Goal: Information Seeking & Learning: Check status

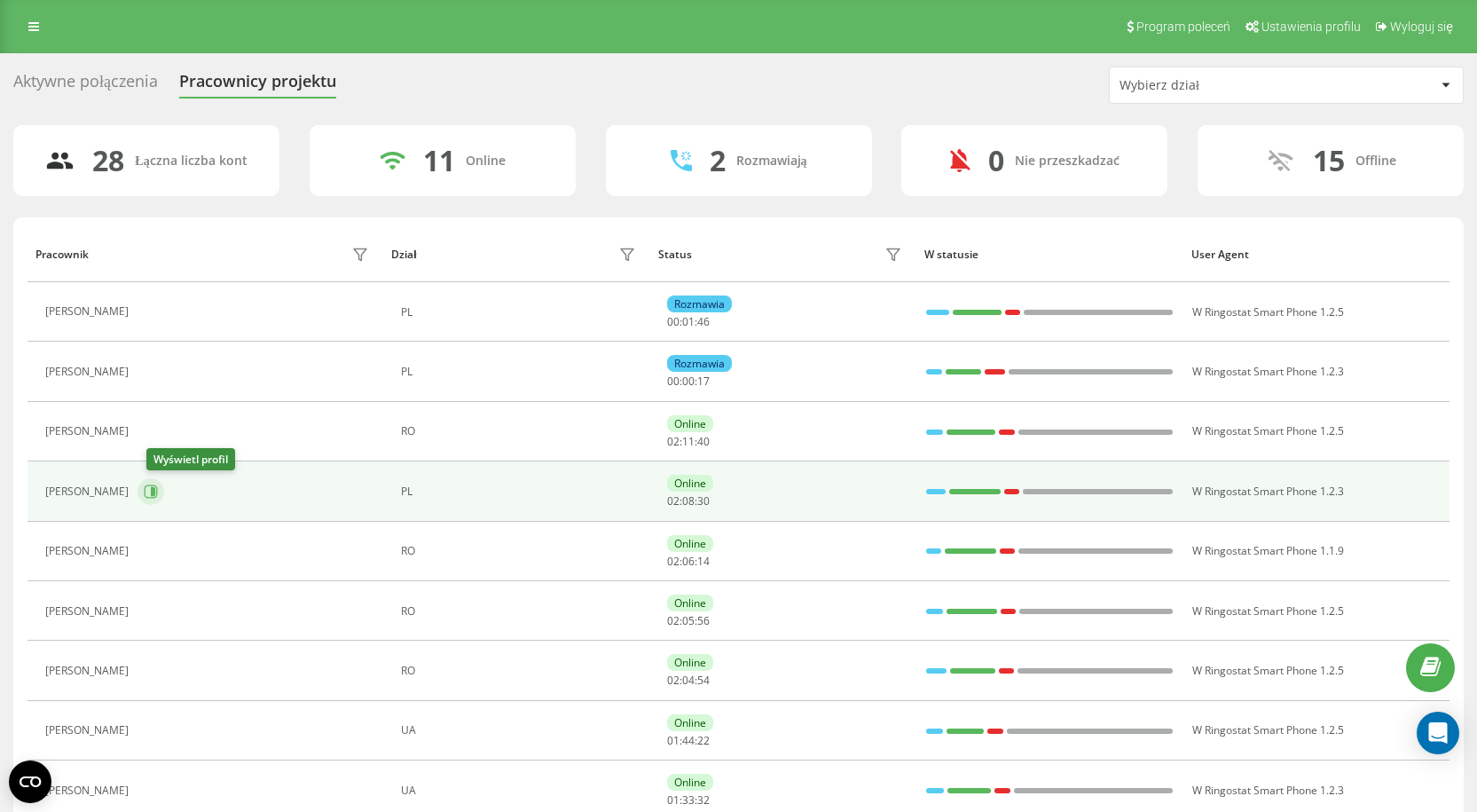
click at [158, 485] on icon at bounding box center [151, 491] width 13 height 13
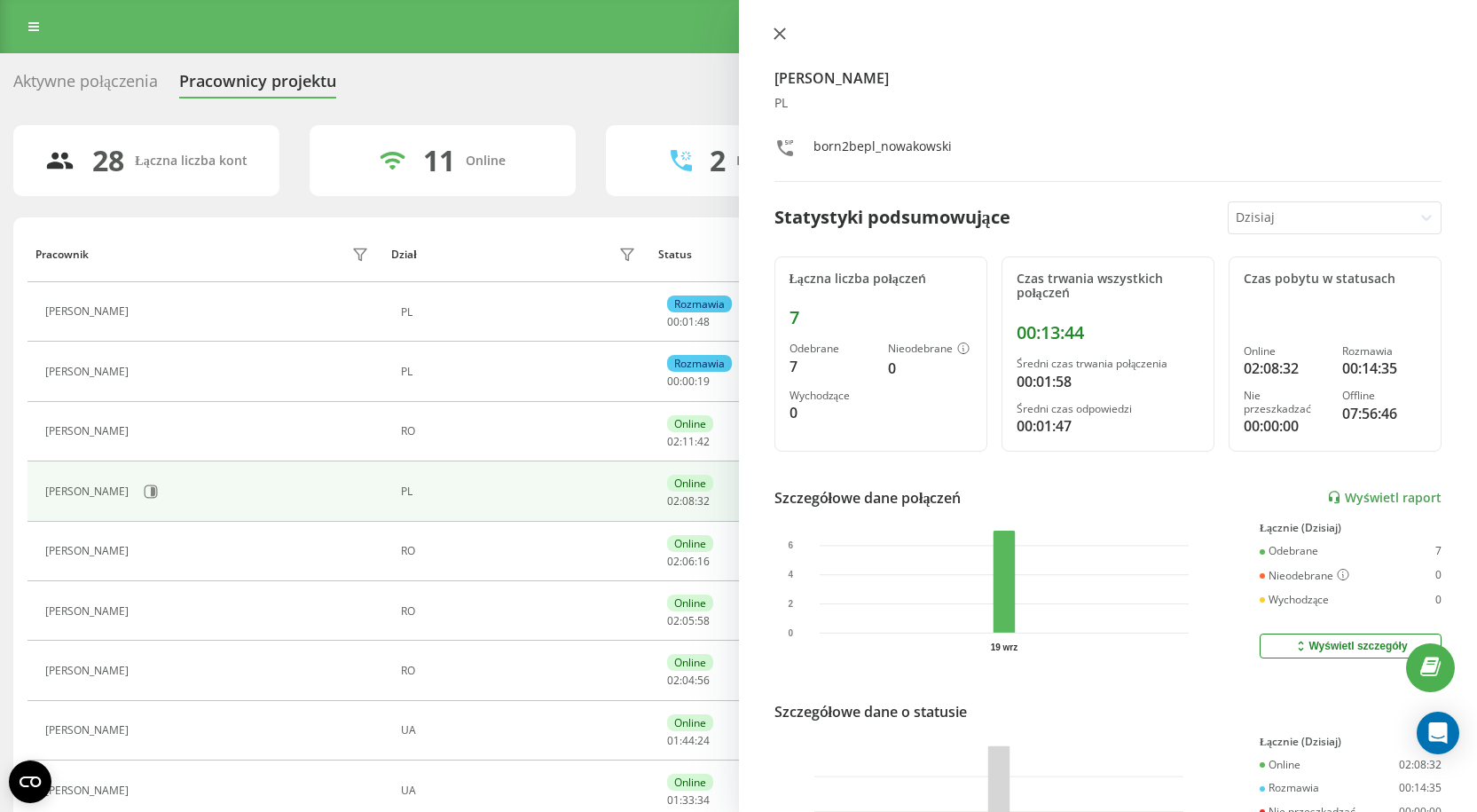
click at [774, 30] on icon at bounding box center [778, 33] width 10 height 10
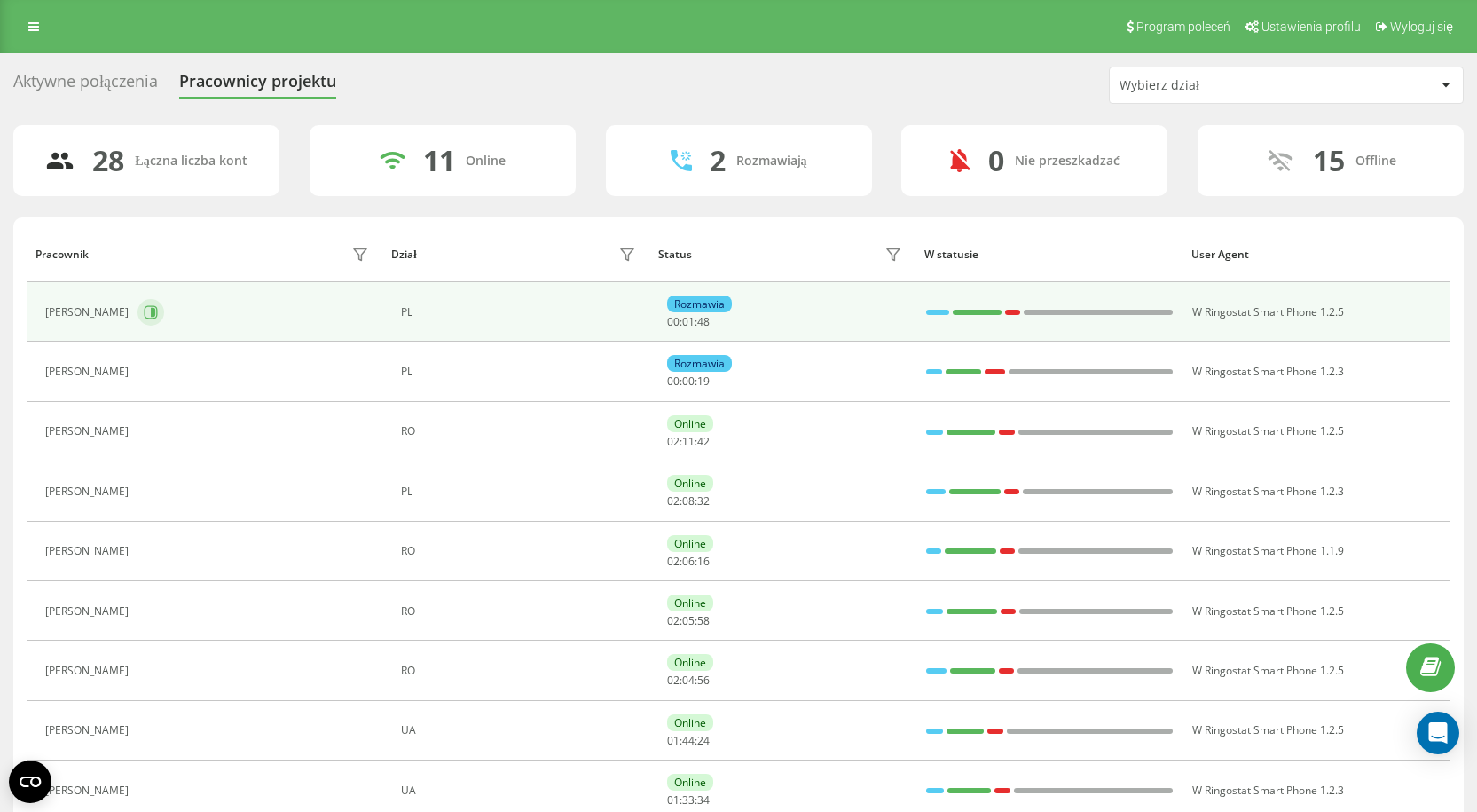
click at [164, 314] on button at bounding box center [150, 312] width 27 height 27
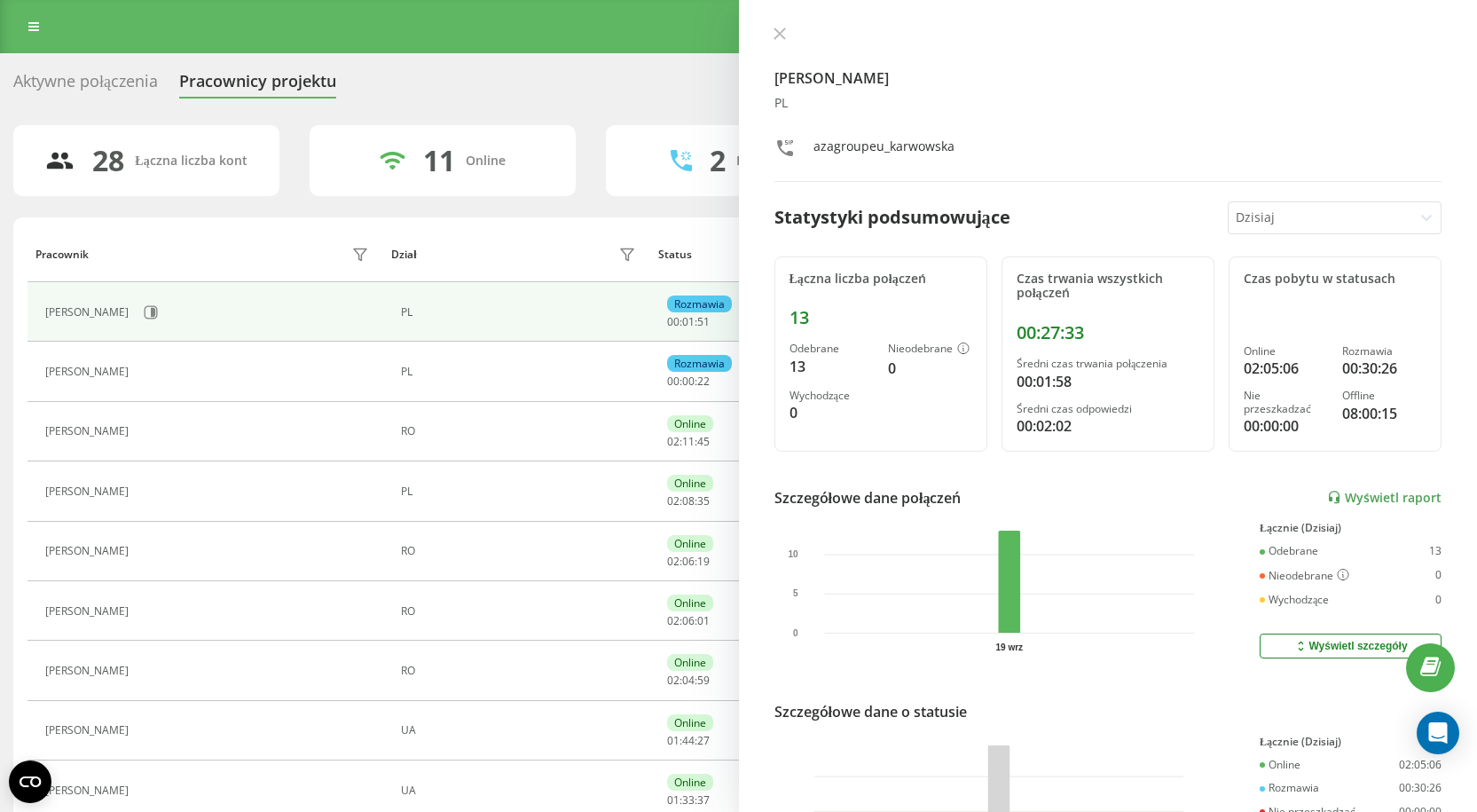
click at [773, 31] on button at bounding box center [780, 35] width 23 height 17
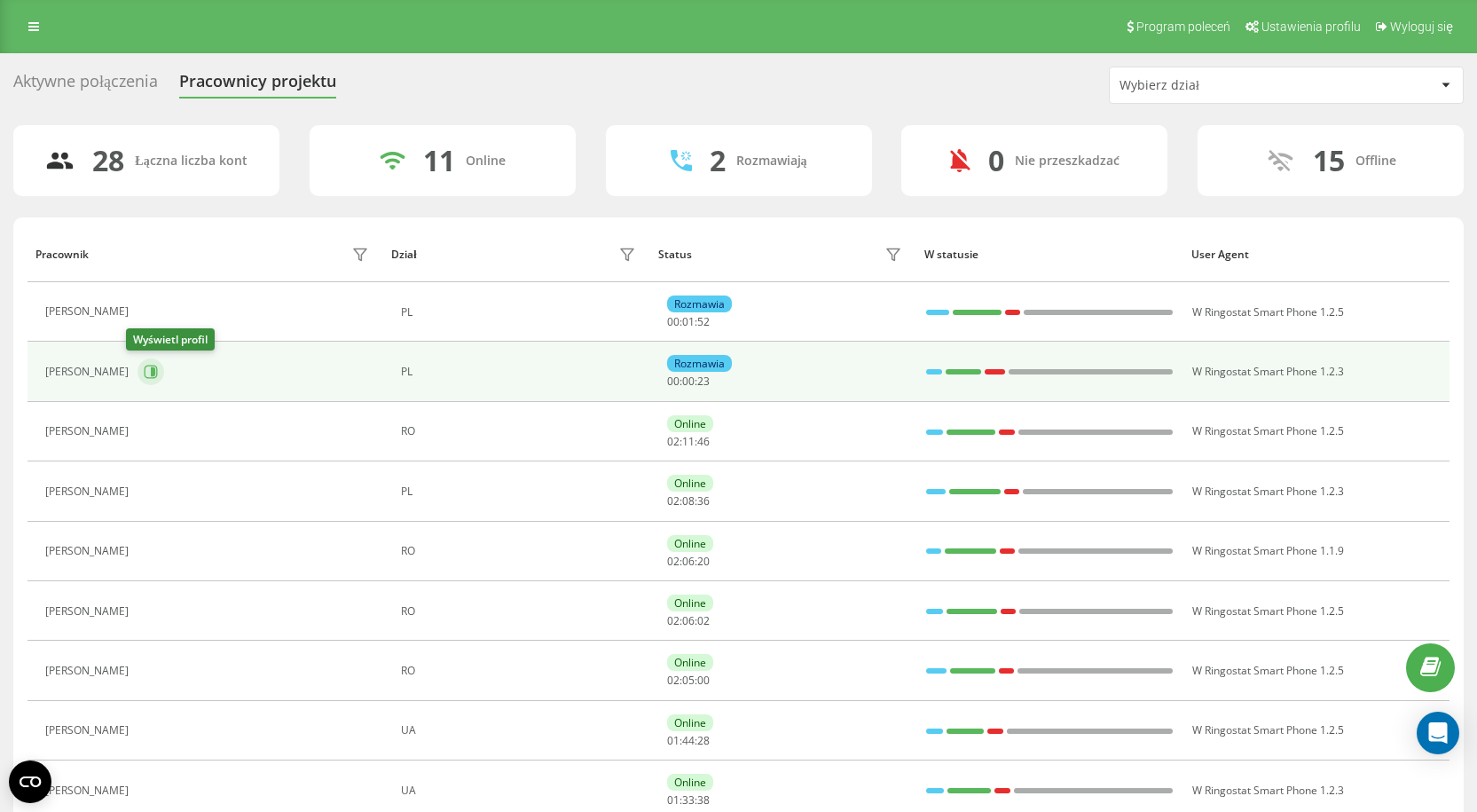
click at [144, 377] on icon at bounding box center [150, 371] width 14 height 14
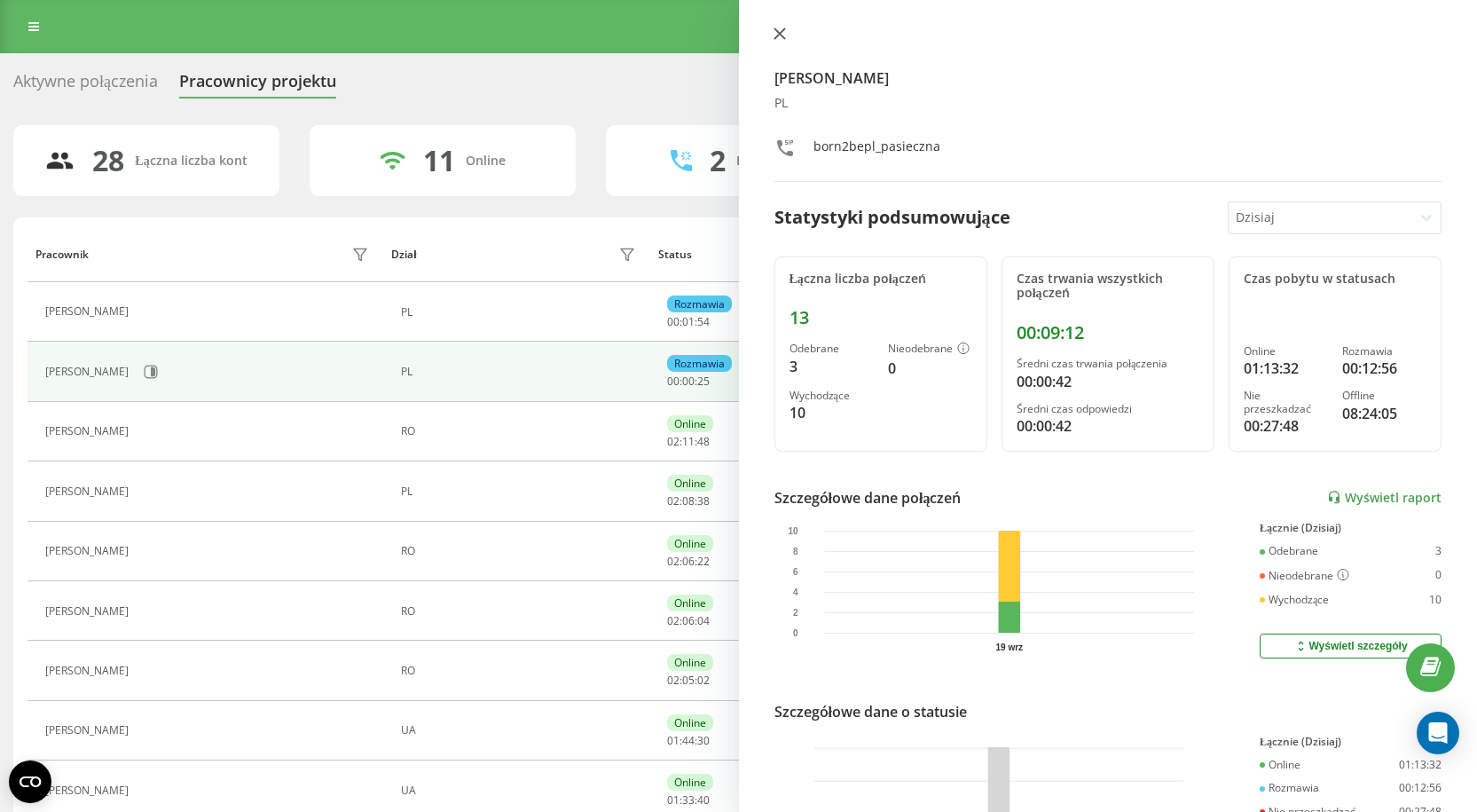
click at [779, 32] on icon at bounding box center [778, 33] width 10 height 10
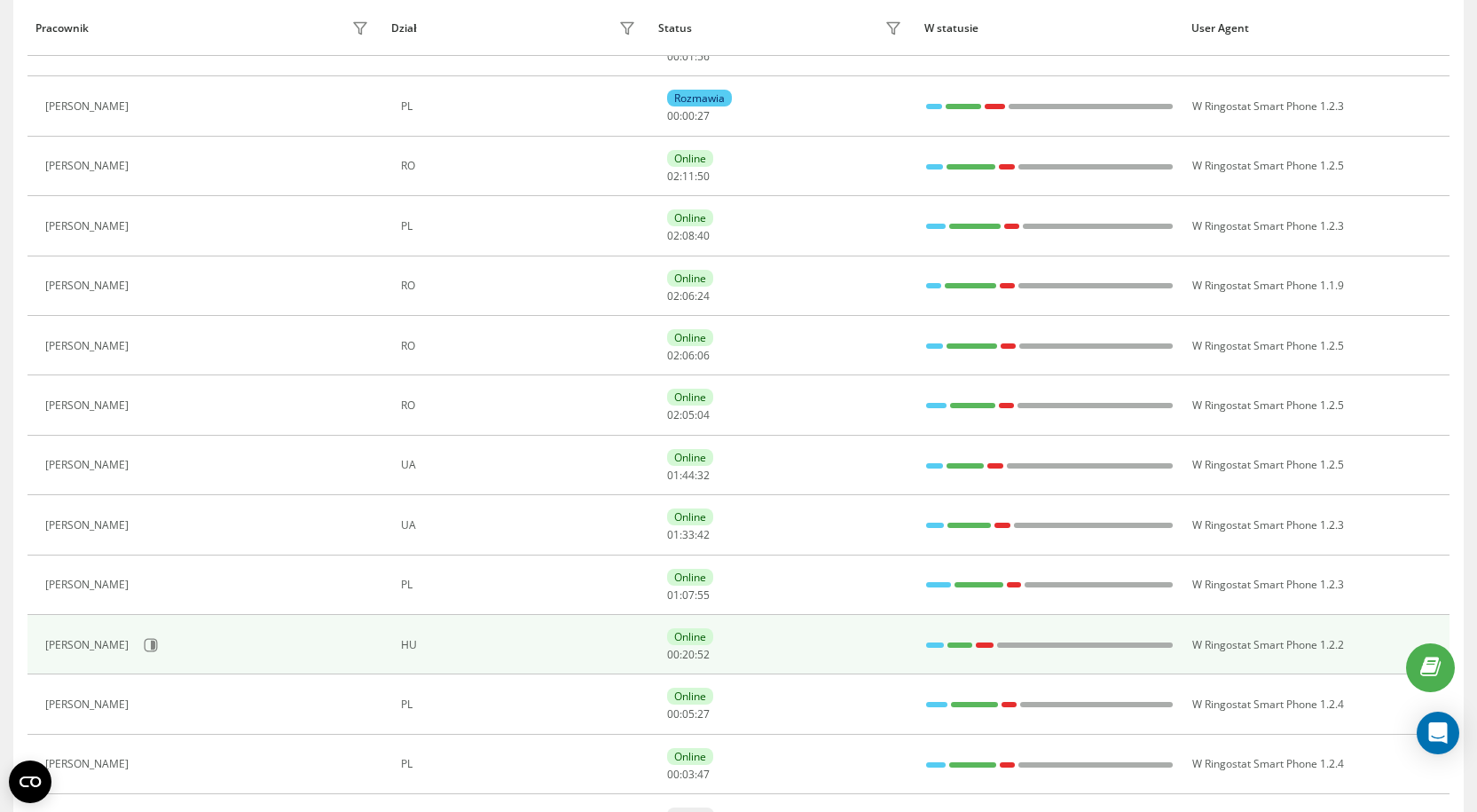
scroll to position [267, 0]
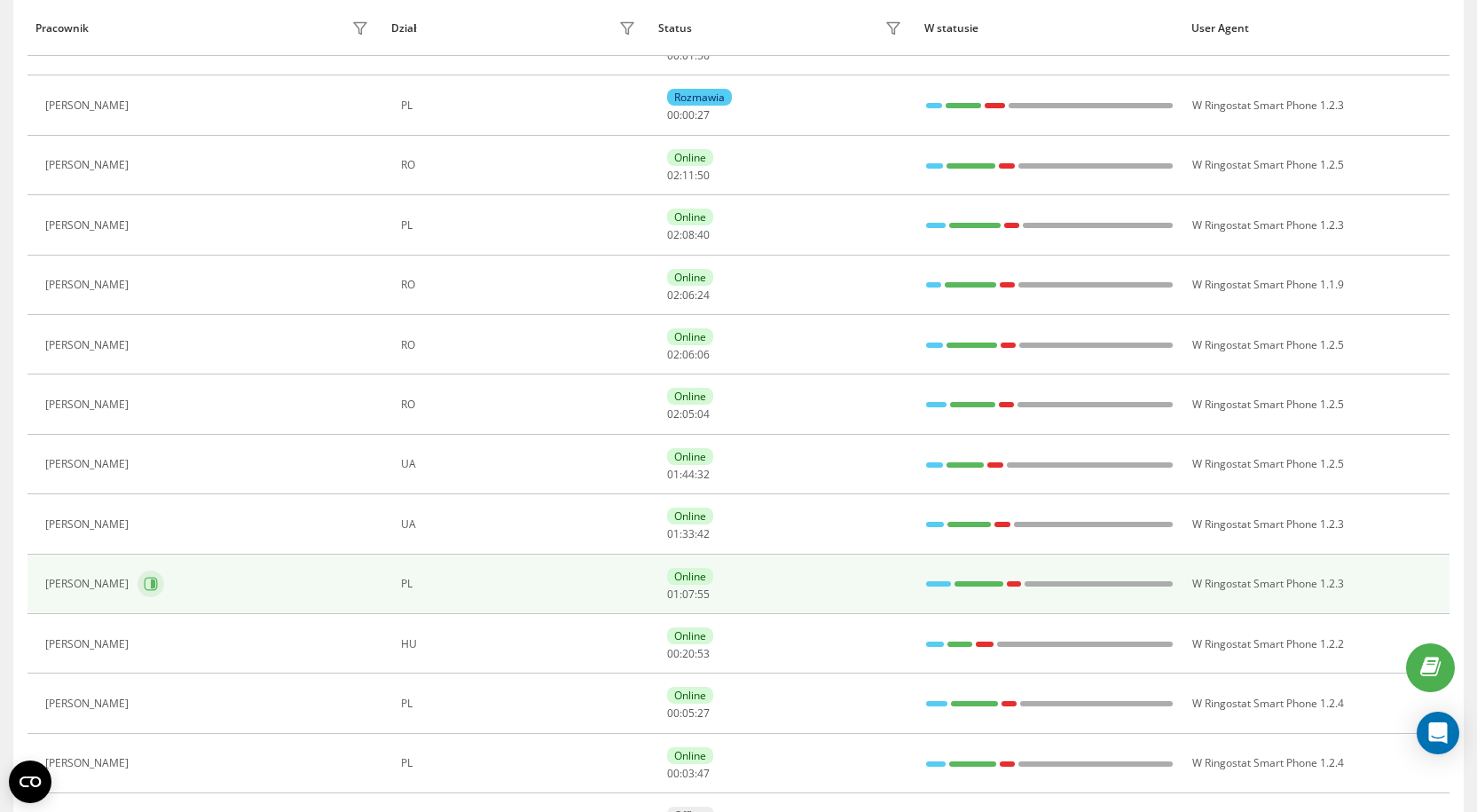
click at [137, 594] on button at bounding box center [150, 584] width 27 height 27
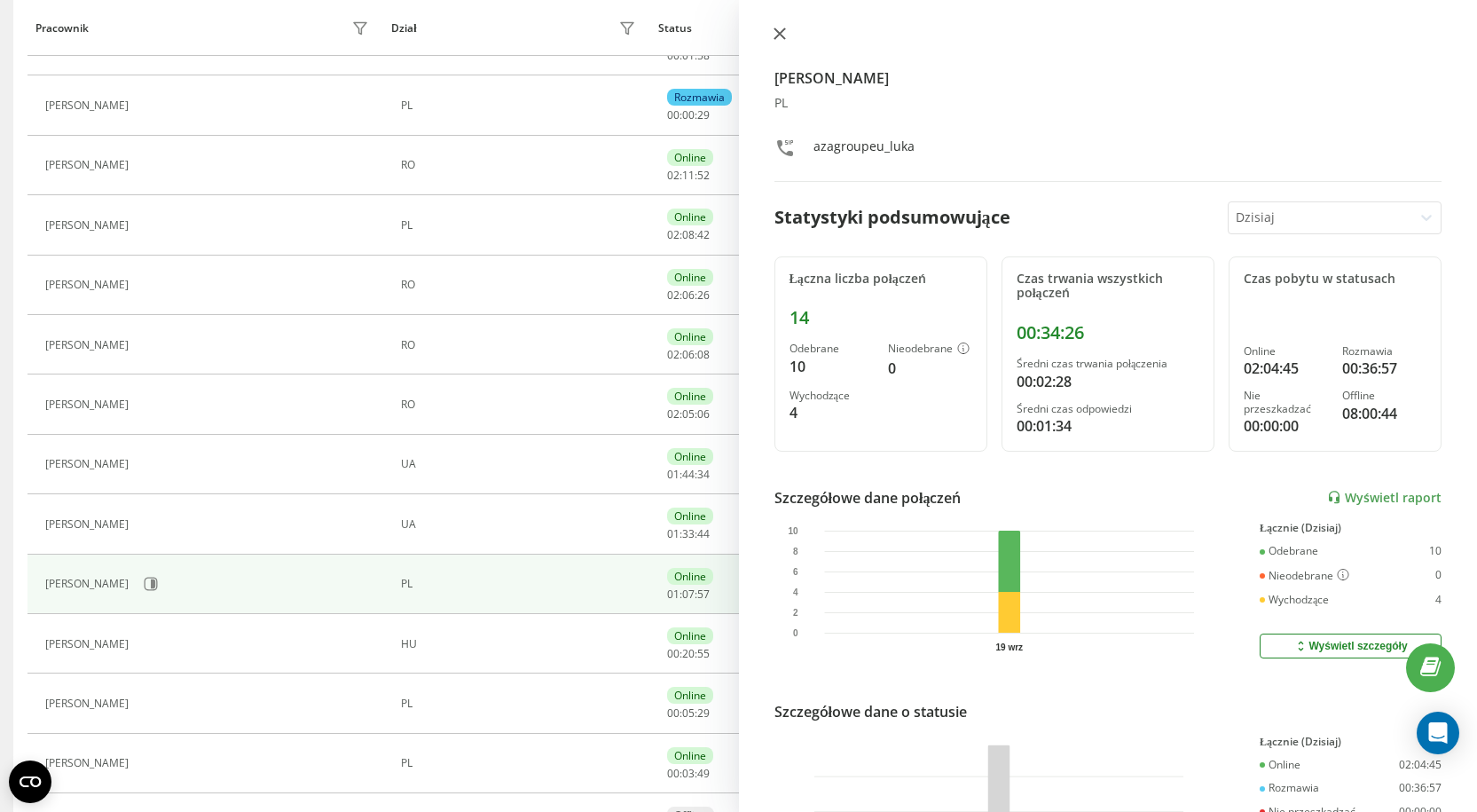
click at [773, 33] on icon at bounding box center [779, 33] width 12 height 12
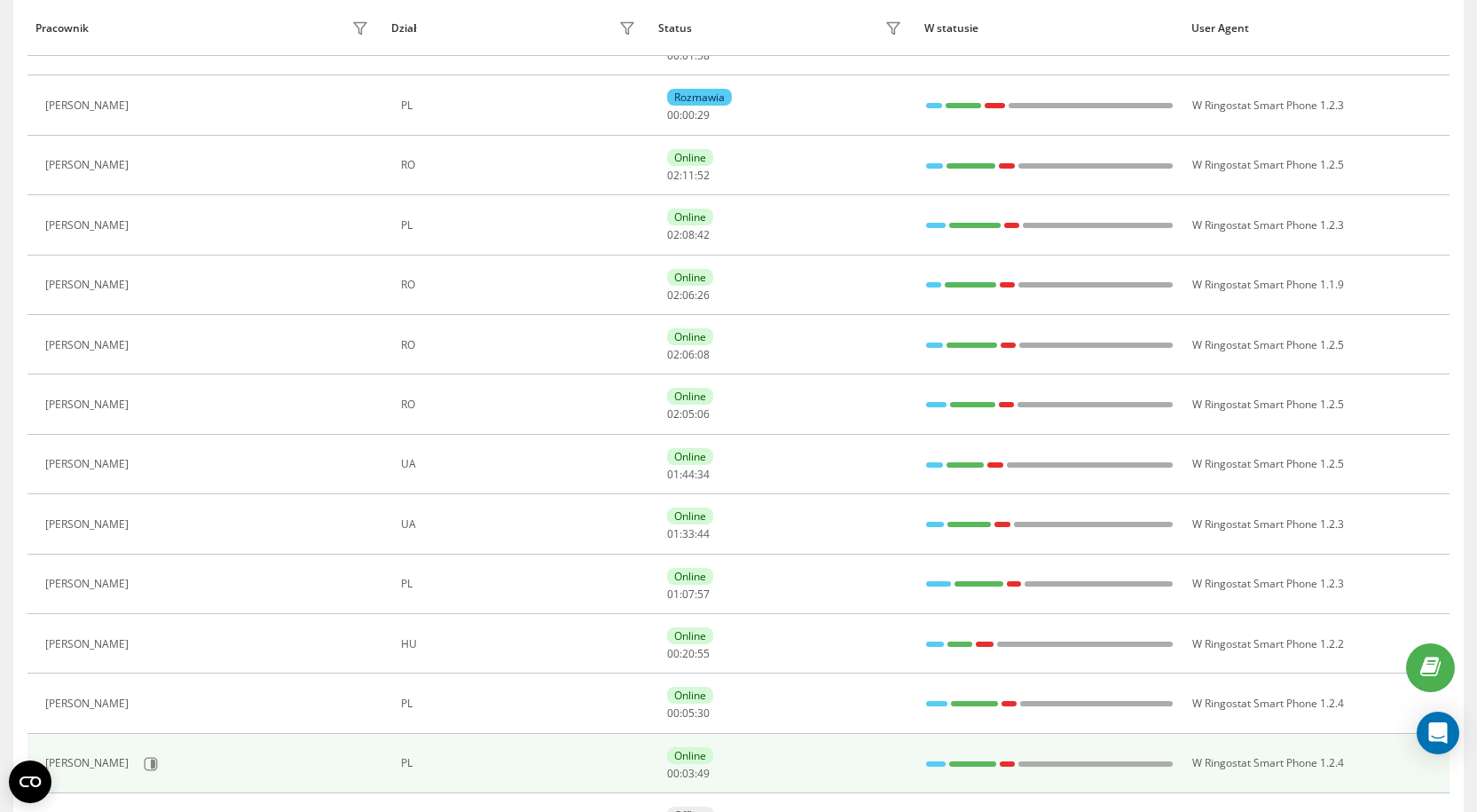
scroll to position [355, 0]
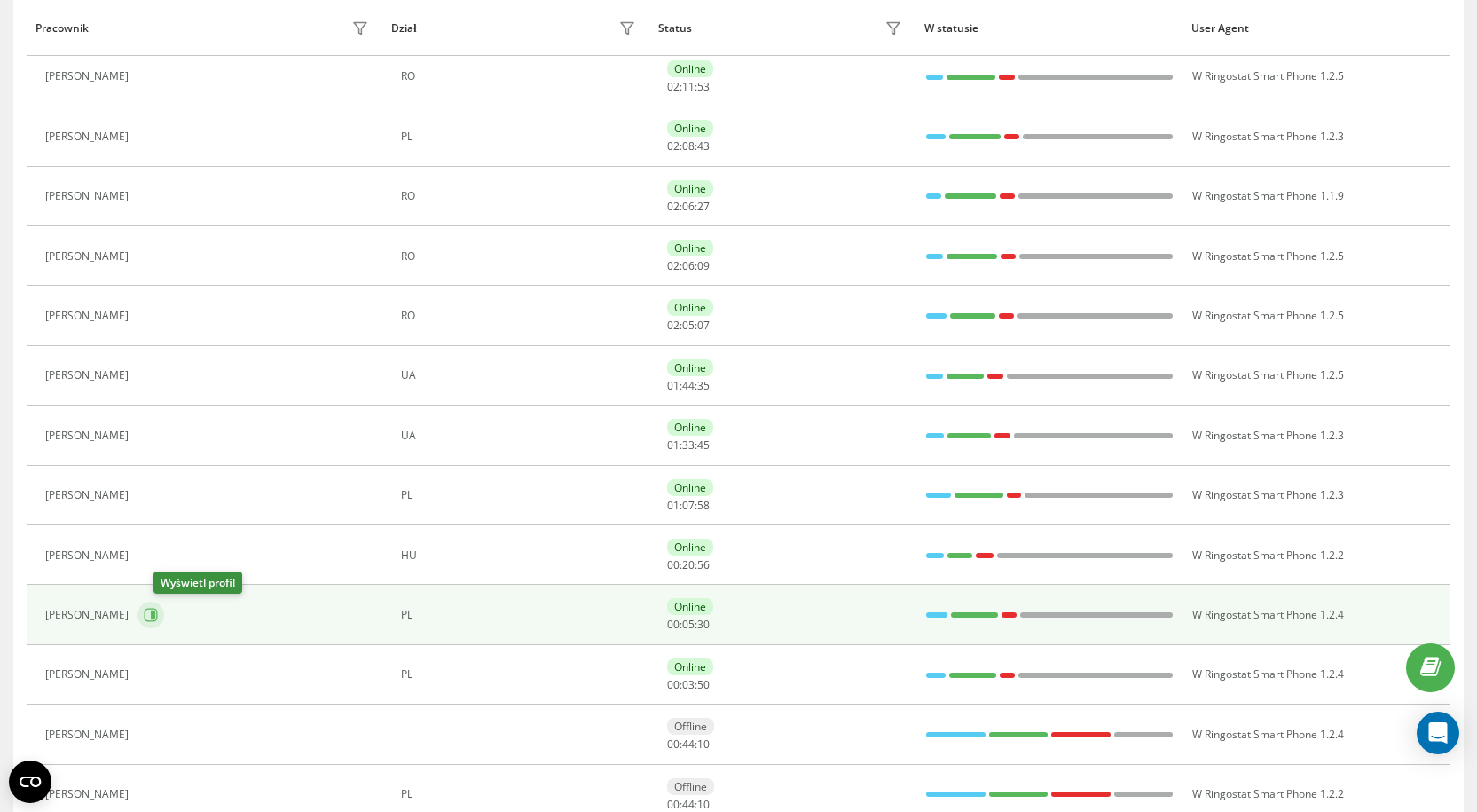
click at [158, 619] on icon at bounding box center [150, 614] width 14 height 14
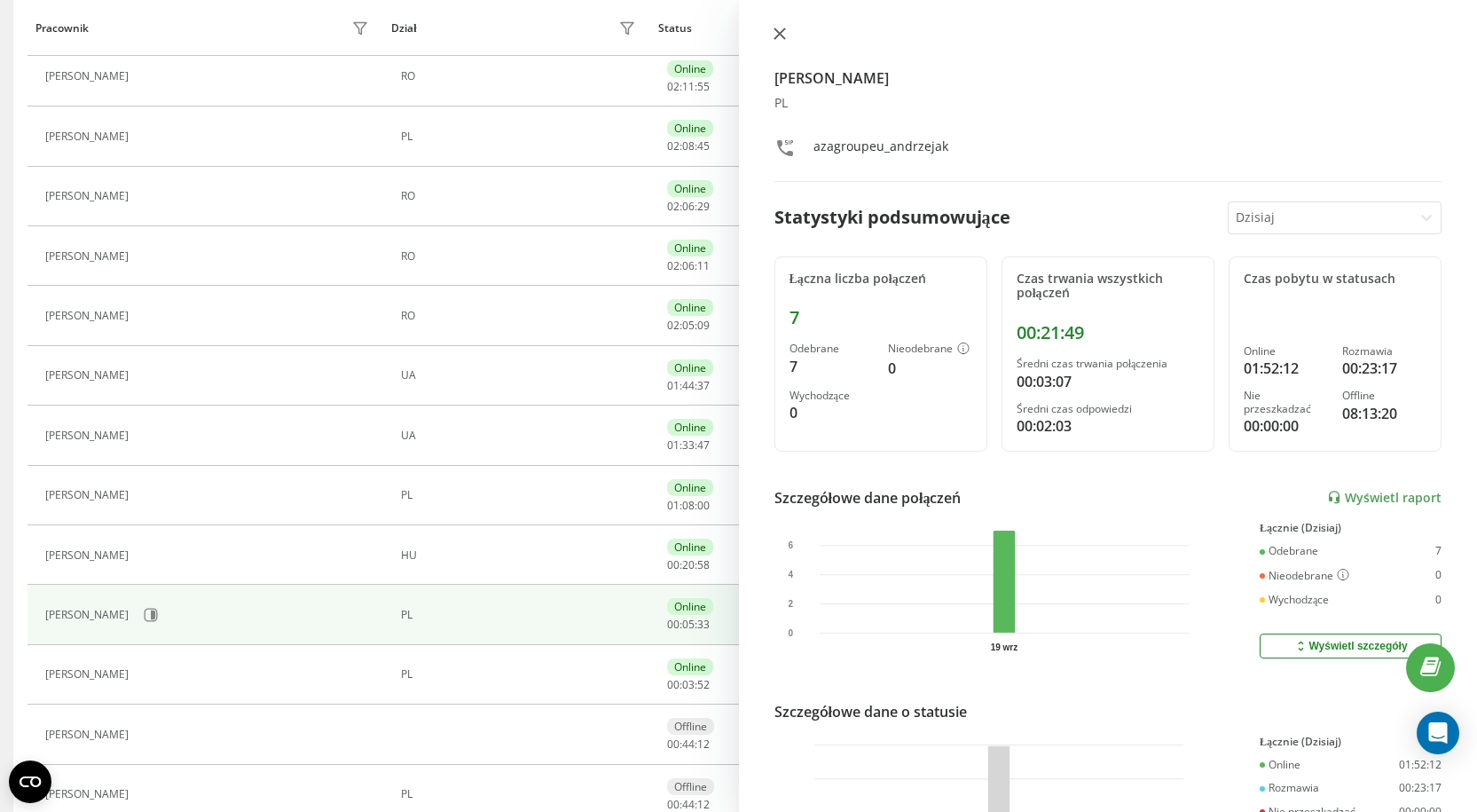
click at [772, 31] on button at bounding box center [780, 35] width 23 height 17
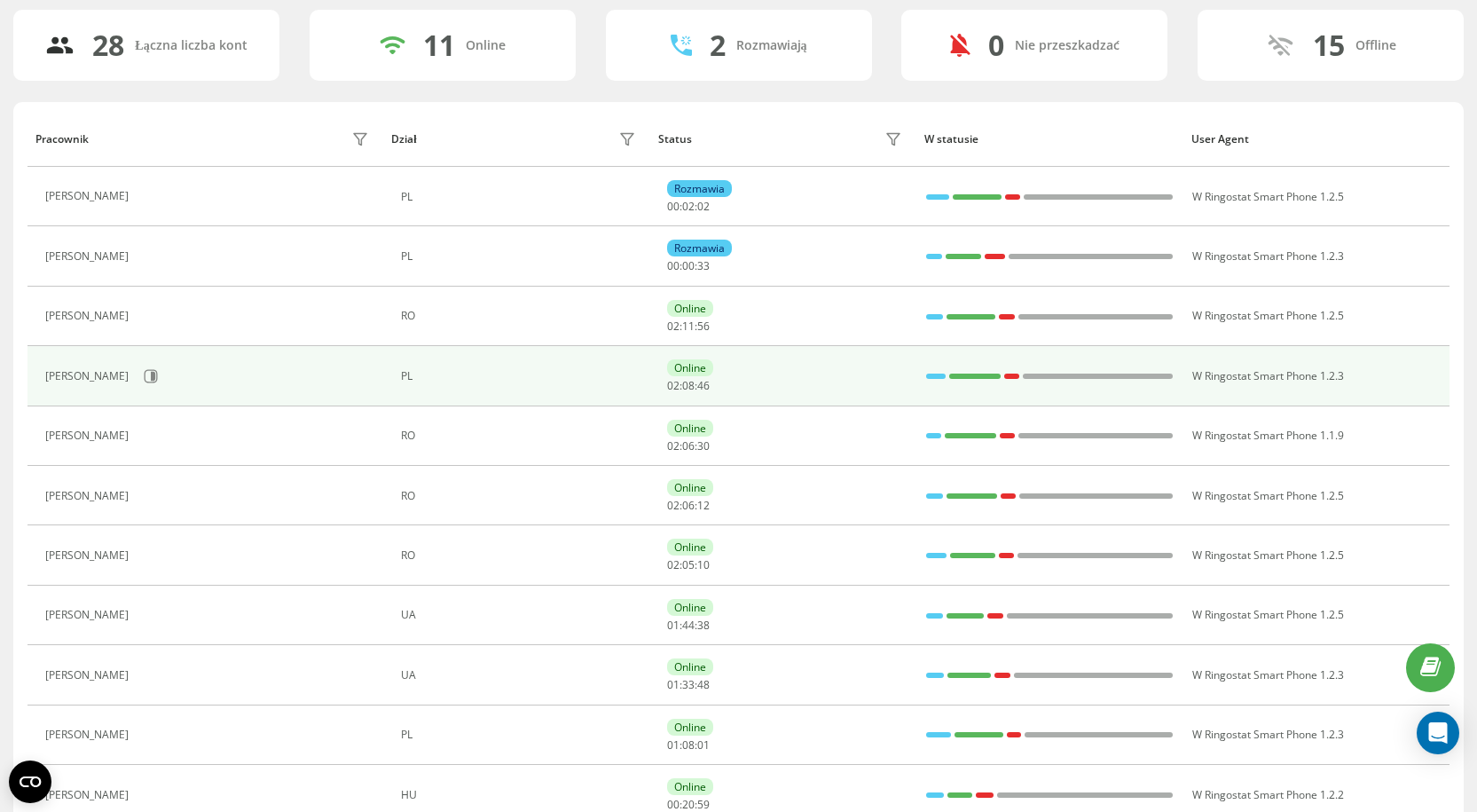
scroll to position [89, 0]
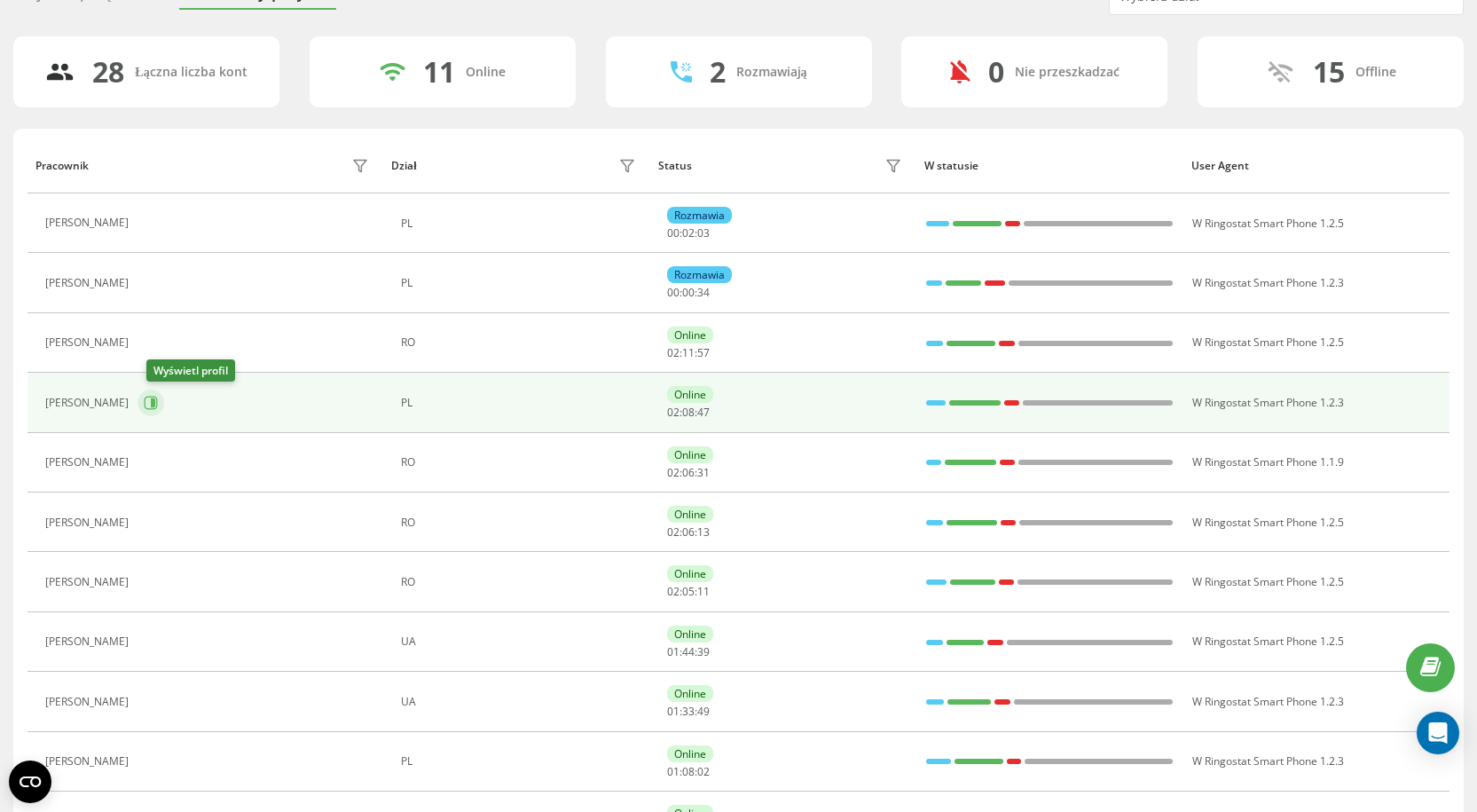
click at [155, 403] on icon at bounding box center [152, 402] width 5 height 9
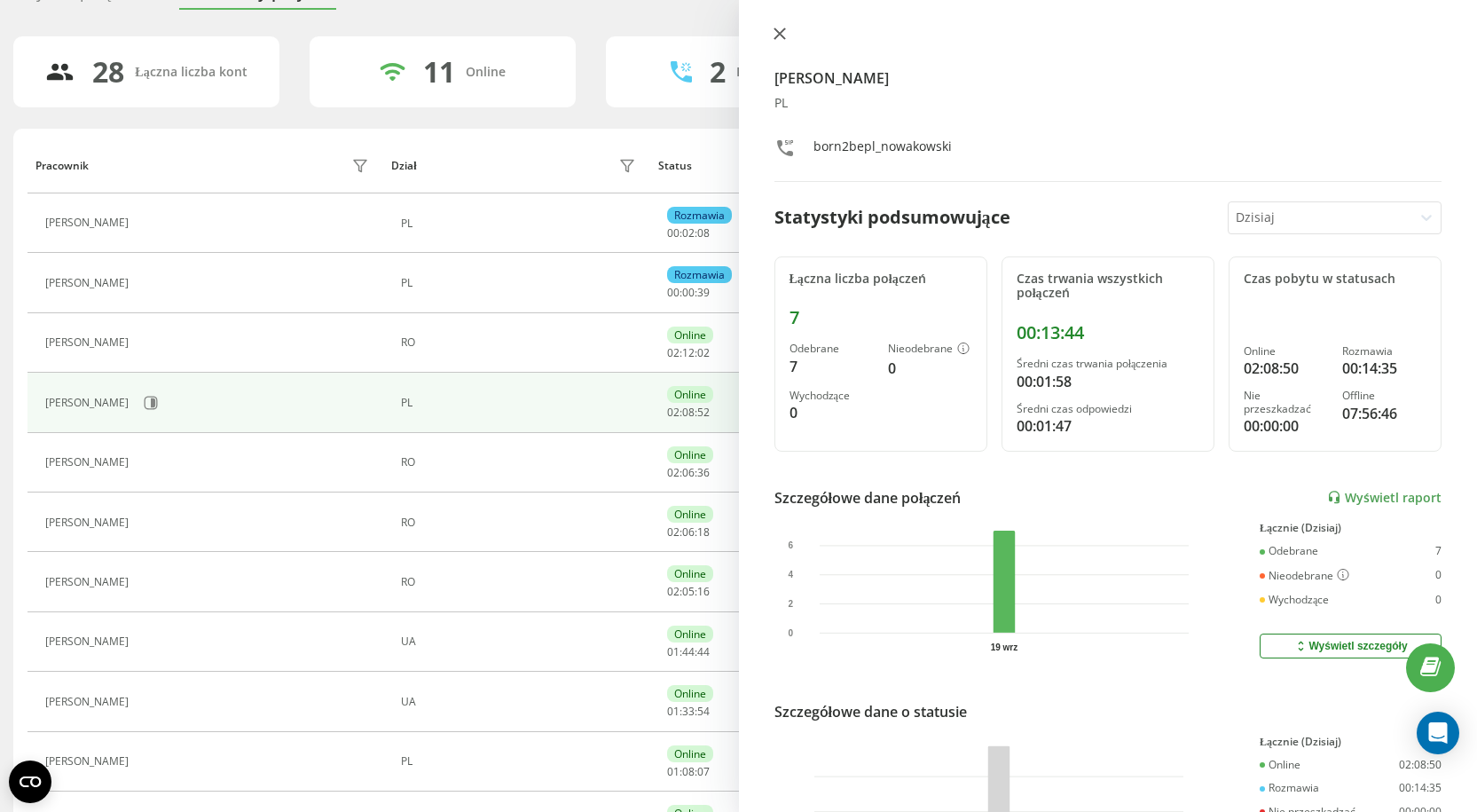
click at [772, 35] on button at bounding box center [780, 35] width 23 height 17
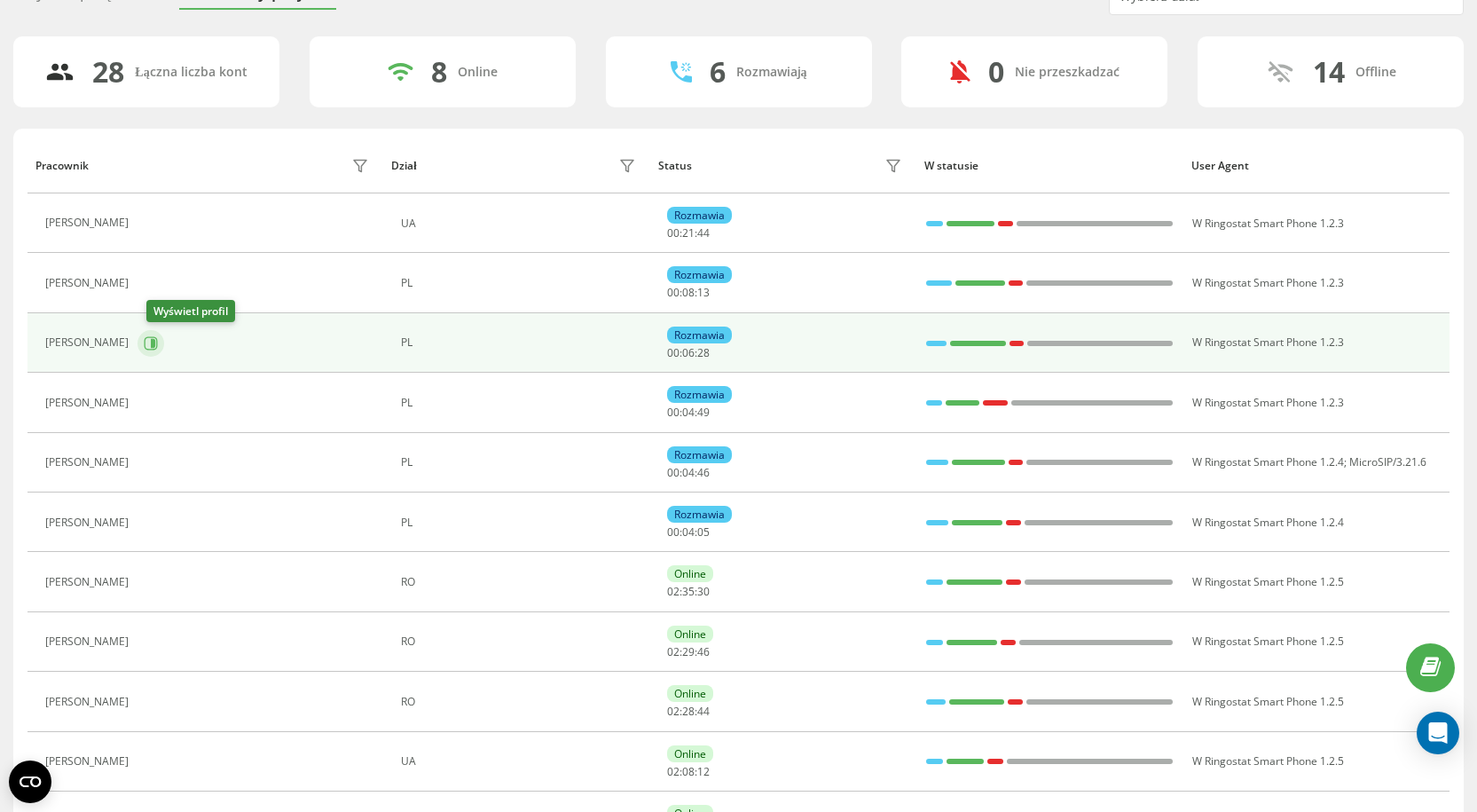
click at [164, 353] on button at bounding box center [150, 344] width 27 height 27
click at [153, 342] on icon at bounding box center [151, 343] width 13 height 13
click at [158, 346] on icon at bounding box center [150, 343] width 14 height 14
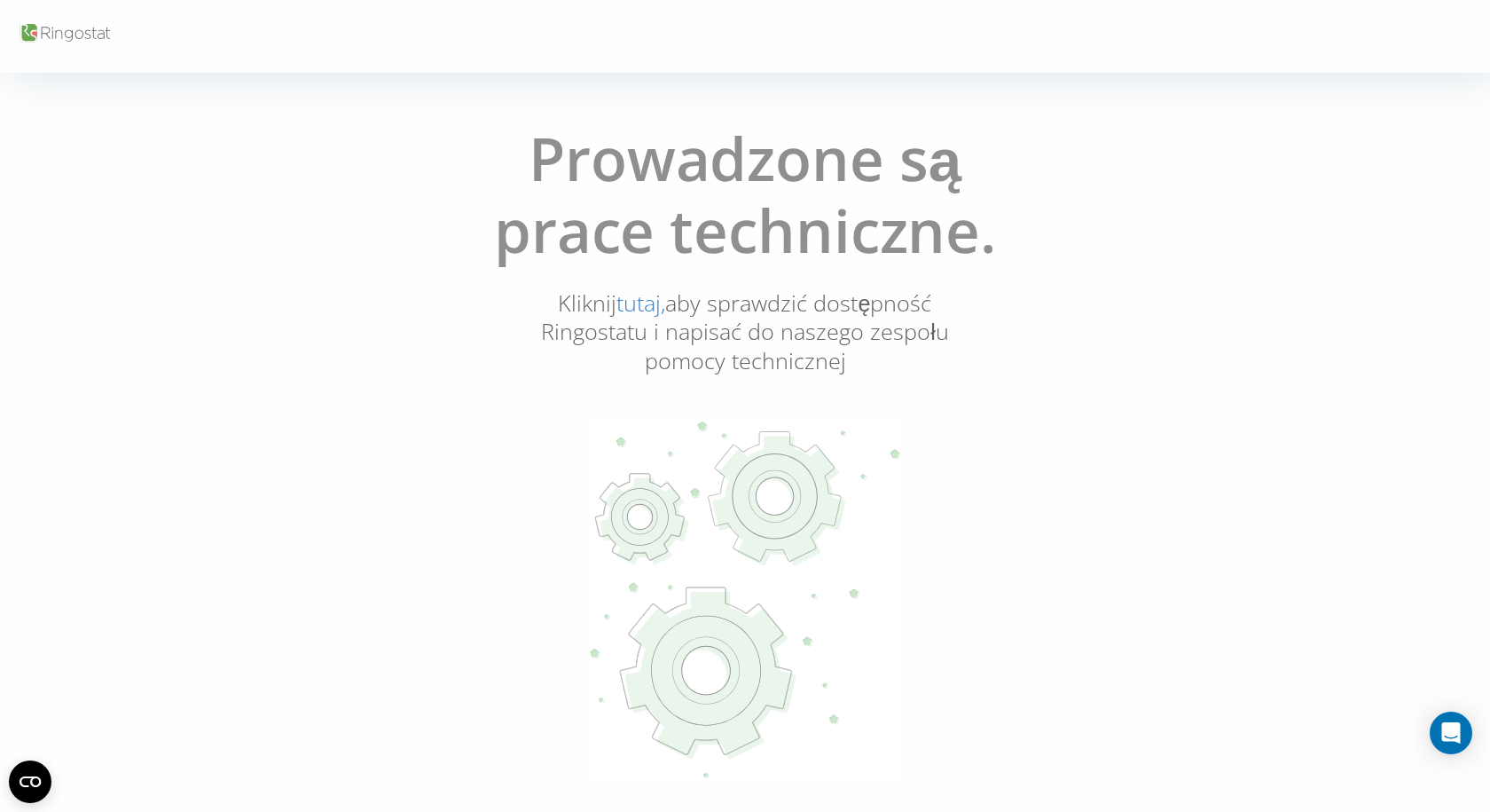
click at [650, 306] on link "tutaj," at bounding box center [641, 303] width 49 height 30
click at [646, 297] on link "tutaj," at bounding box center [641, 303] width 49 height 30
click at [638, 301] on link "tutaj," at bounding box center [641, 303] width 49 height 30
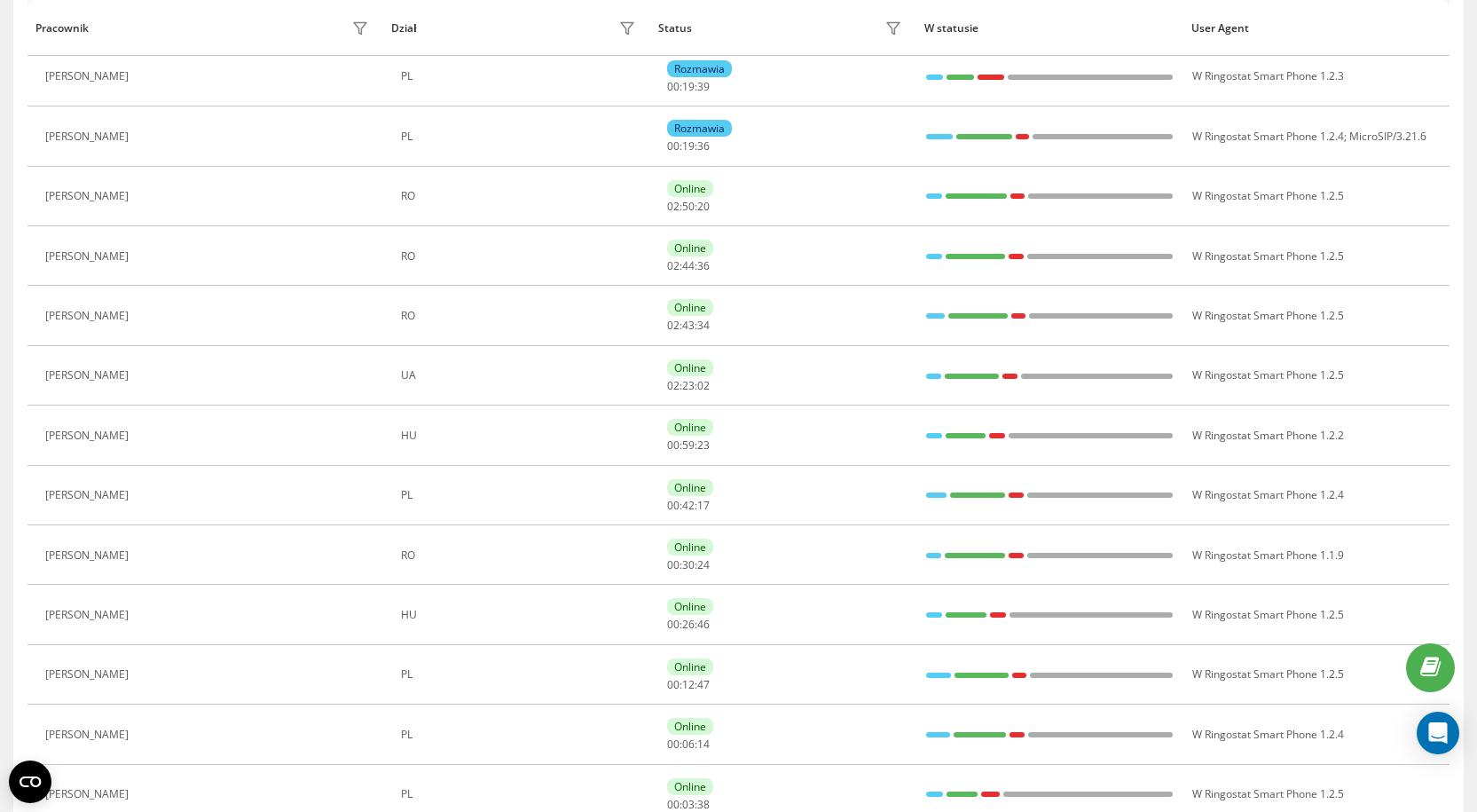
scroll to position [177, 0]
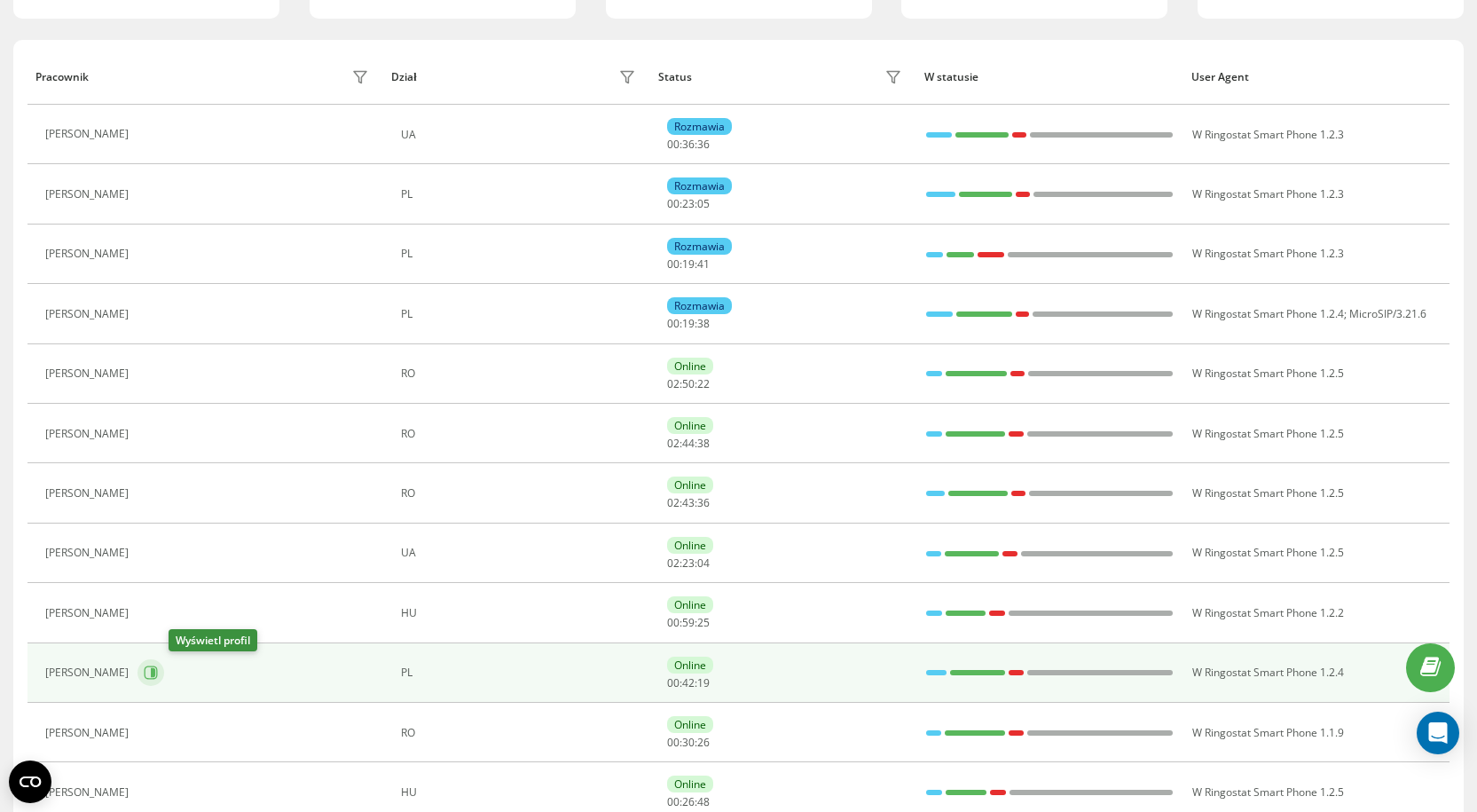
click at [155, 672] on icon at bounding box center [152, 672] width 5 height 9
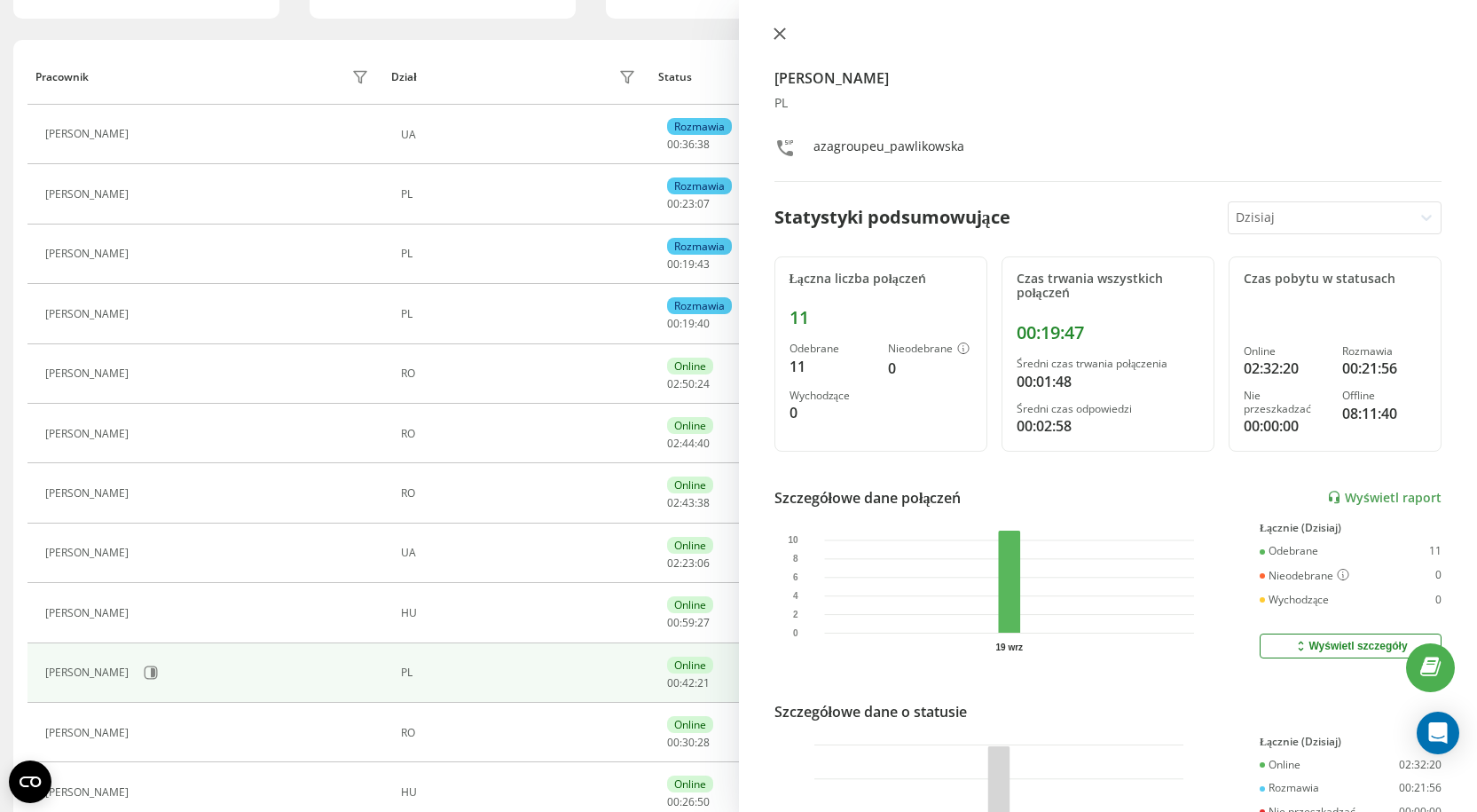
click at [774, 35] on icon at bounding box center [779, 33] width 12 height 12
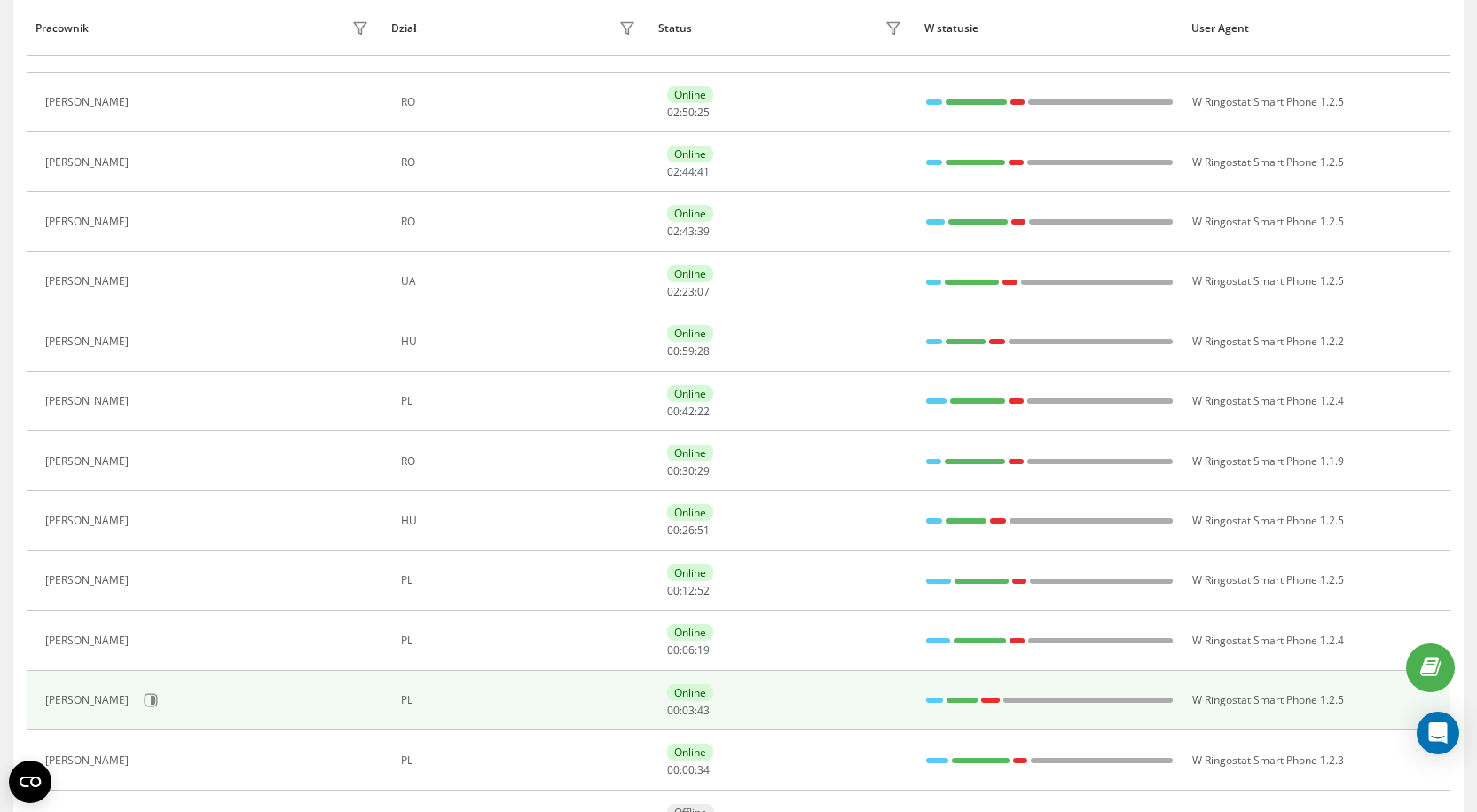
scroll to position [532, 0]
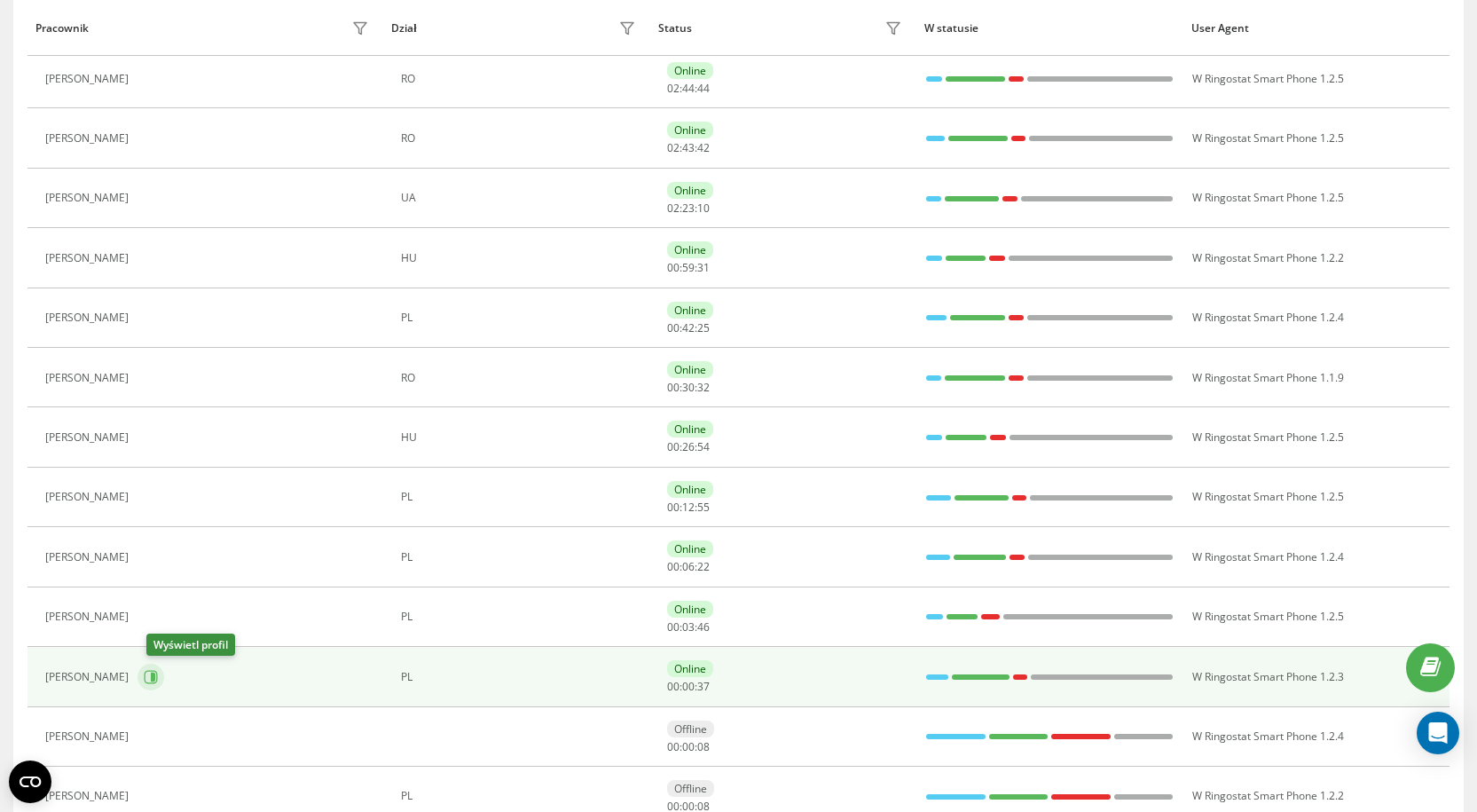
click at [151, 666] on button at bounding box center [150, 677] width 27 height 27
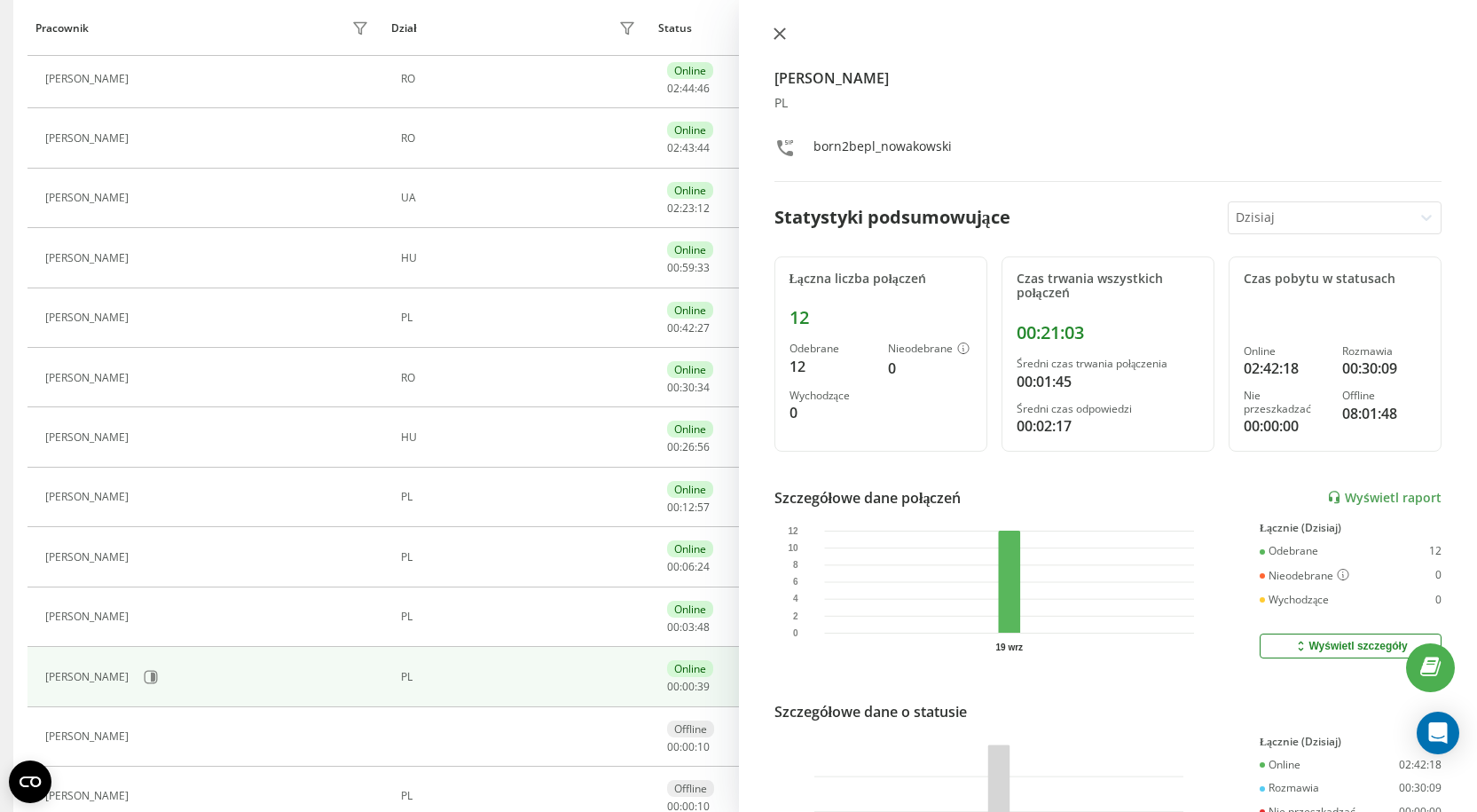
click at [787, 37] on button at bounding box center [780, 35] width 23 height 17
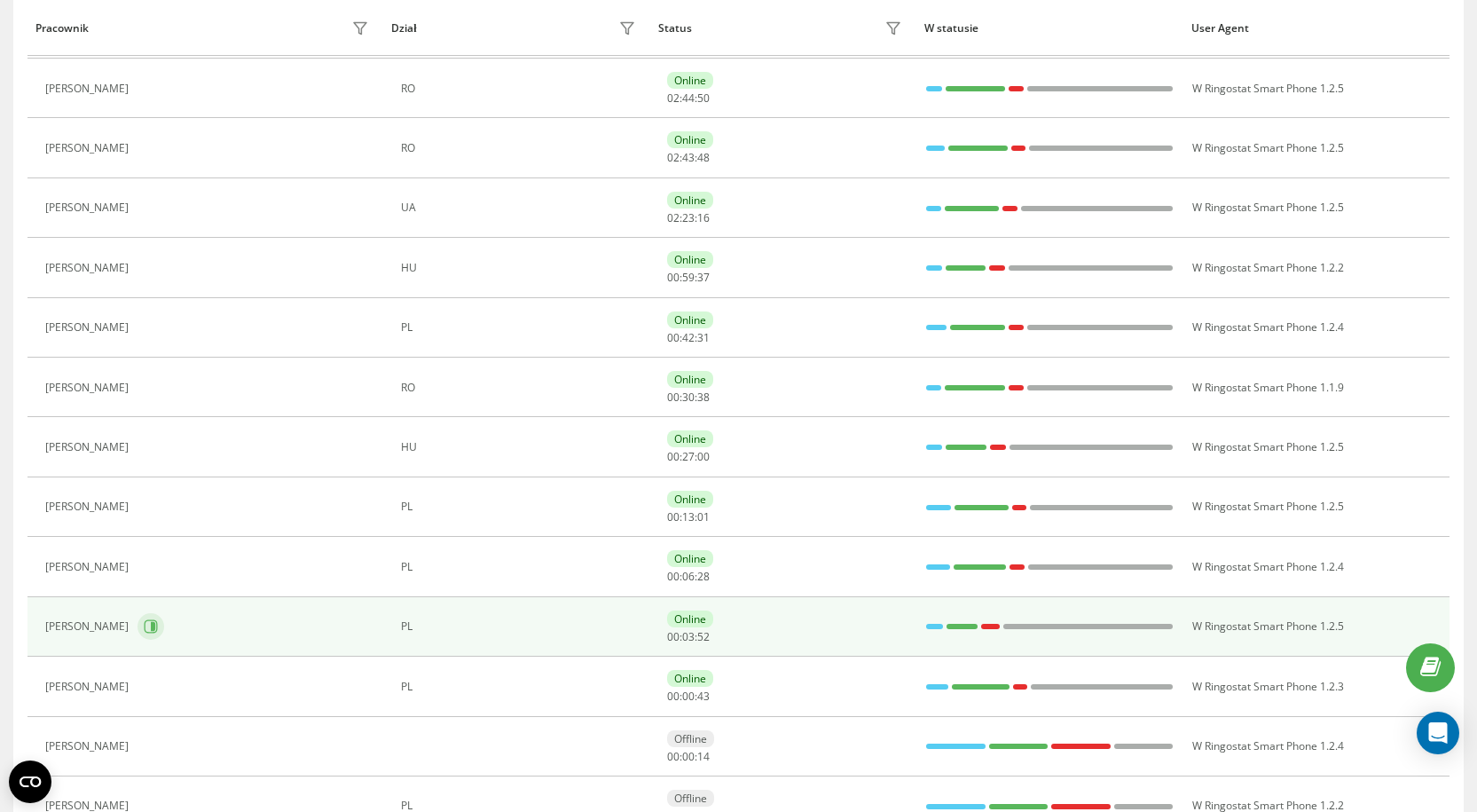
scroll to position [532, 0]
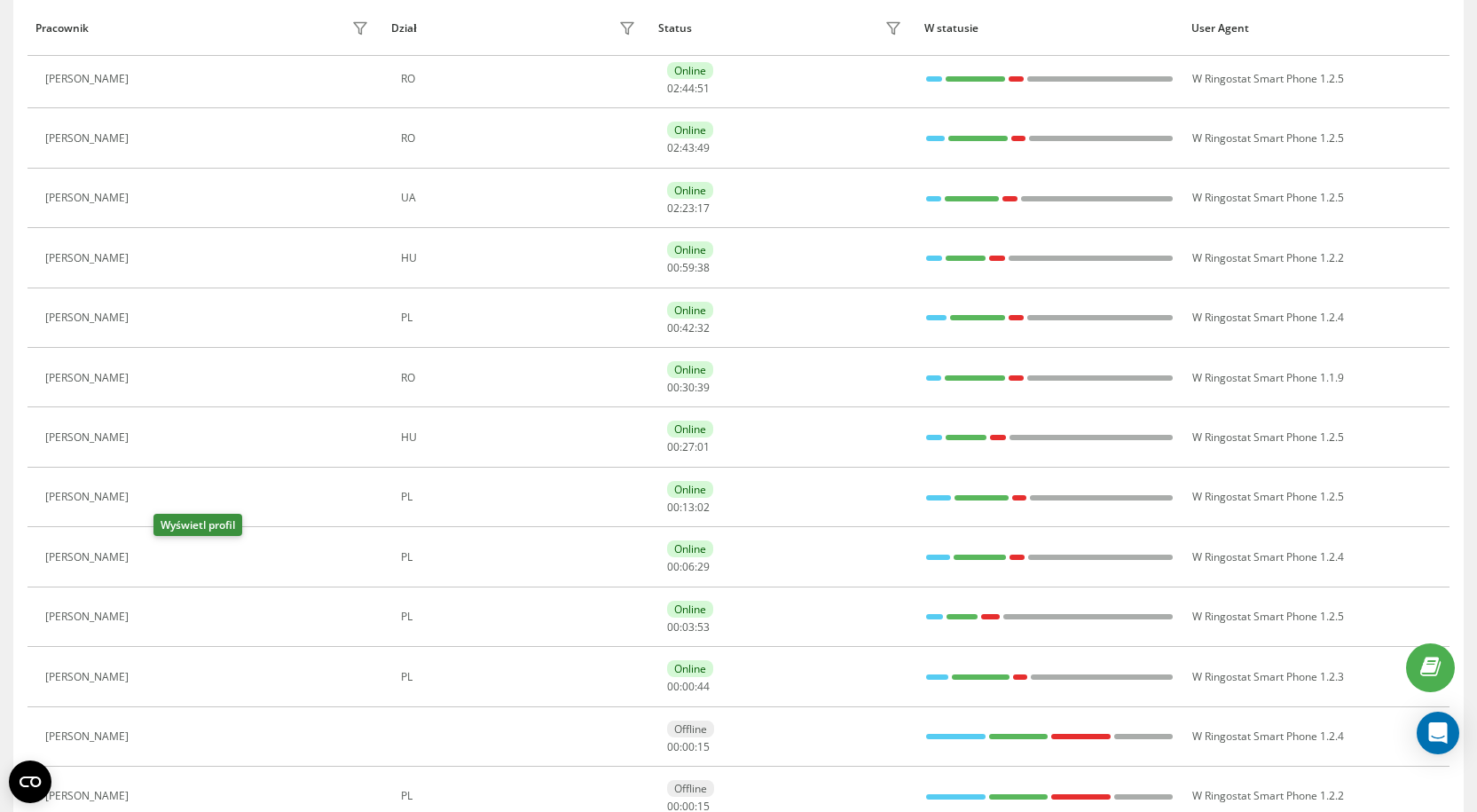
click at [155, 556] on icon at bounding box center [148, 557] width 14 height 14
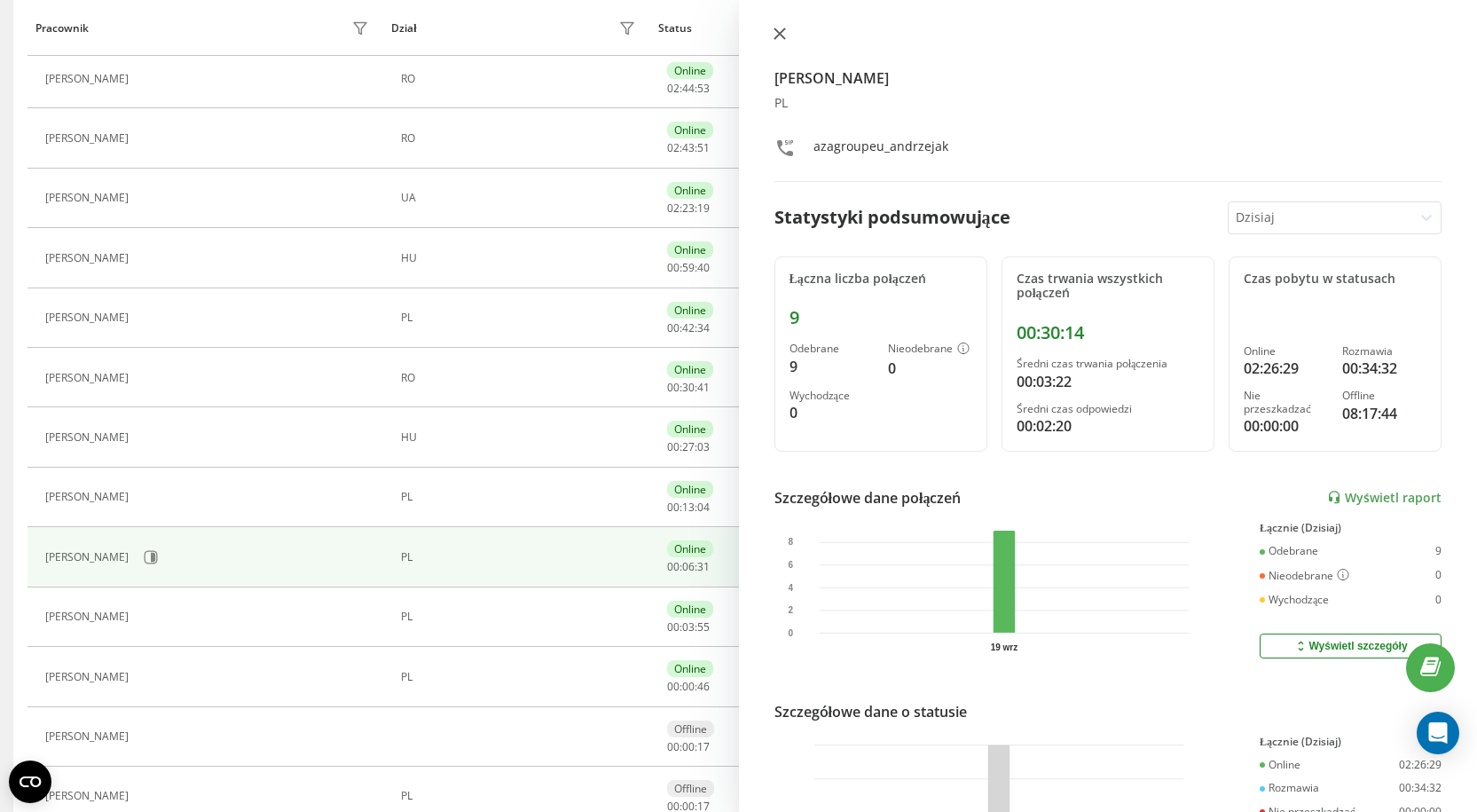
click at [774, 35] on icon at bounding box center [779, 33] width 12 height 12
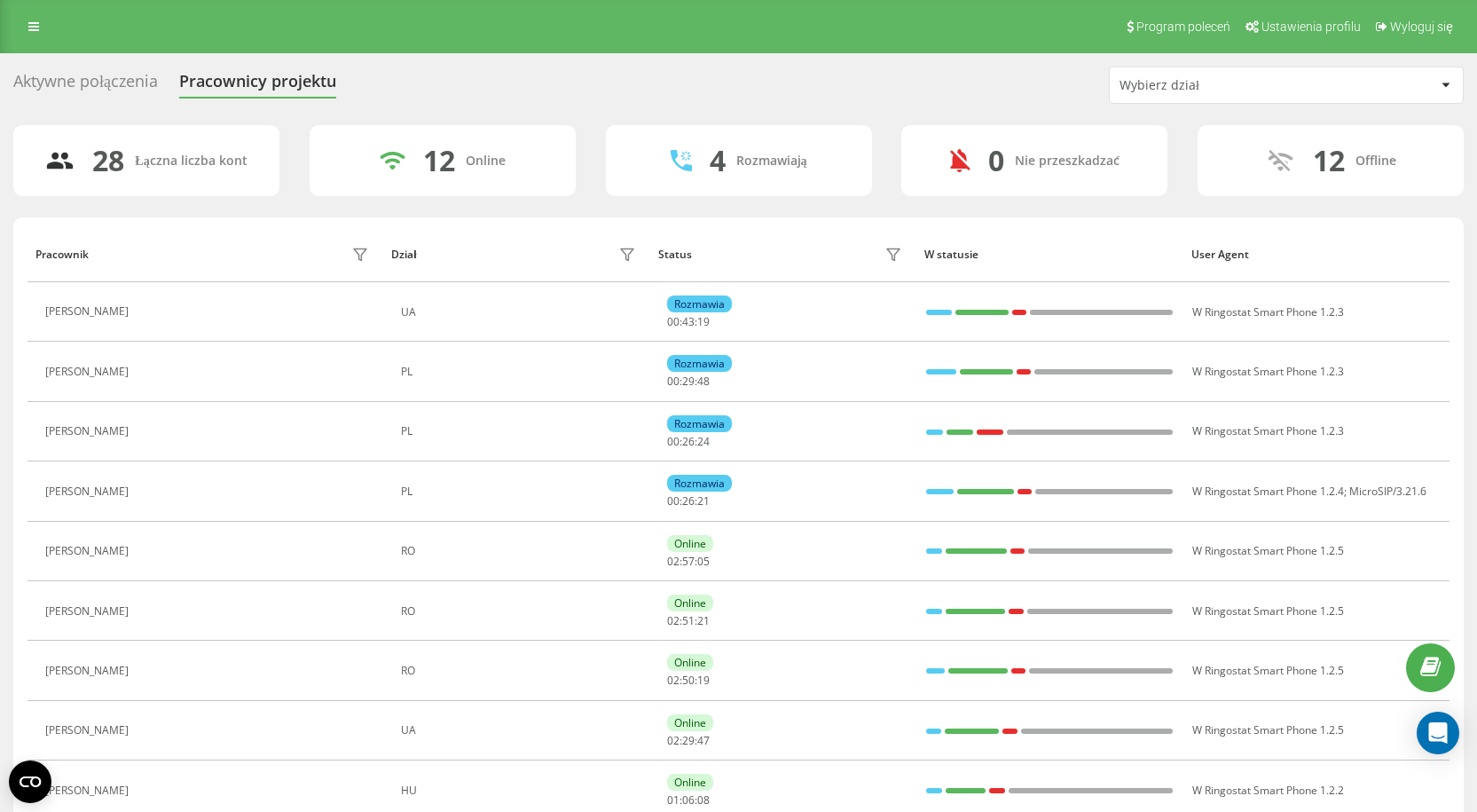
click at [94, 83] on div "Aktywne połączenia" at bounding box center [86, 85] width 145 height 28
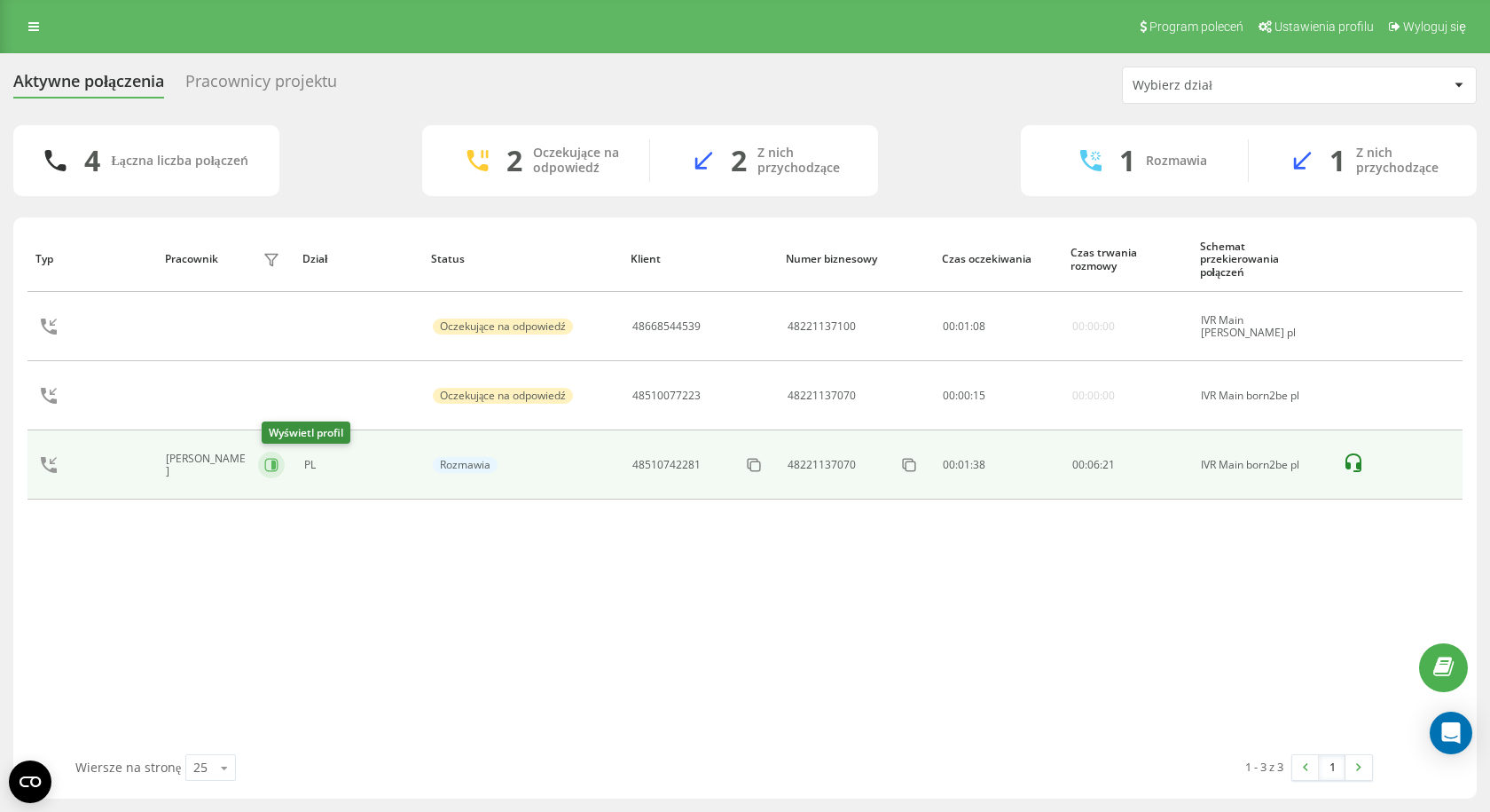
click at [267, 465] on icon at bounding box center [271, 465] width 14 height 14
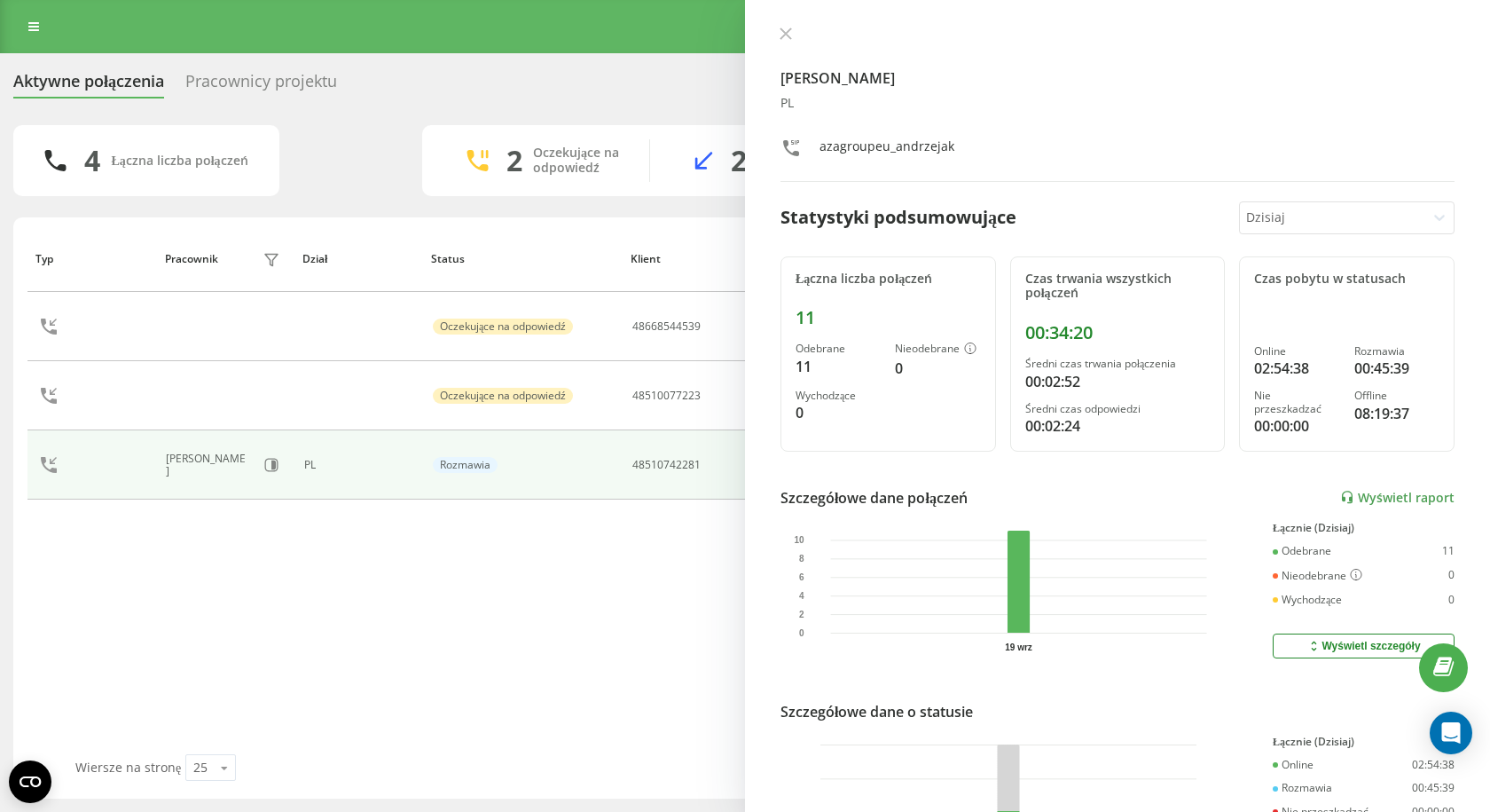
click at [781, 24] on div "[PERSON_NAME] PL azagroupeu_andrzejak Statystyki podsumowujące Dzisiaj Łączna l…" at bounding box center [1118, 406] width 745 height 812
click at [784, 48] on div "[PERSON_NAME] PL azagroupeu_andrzejak" at bounding box center [1118, 104] width 674 height 155
click at [785, 38] on icon at bounding box center [785, 33] width 12 height 12
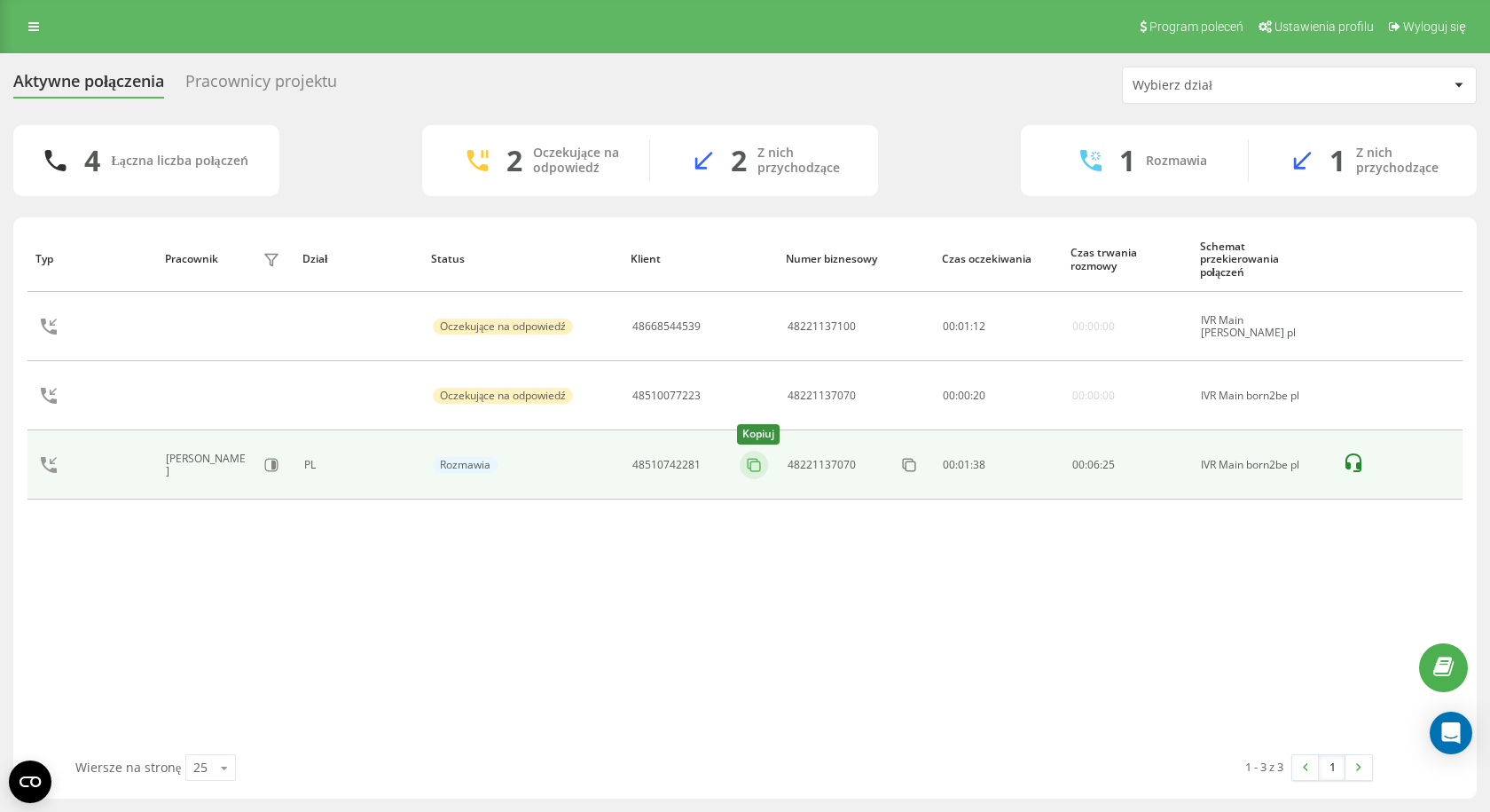
click at [757, 467] on icon at bounding box center [754, 465] width 18 height 18
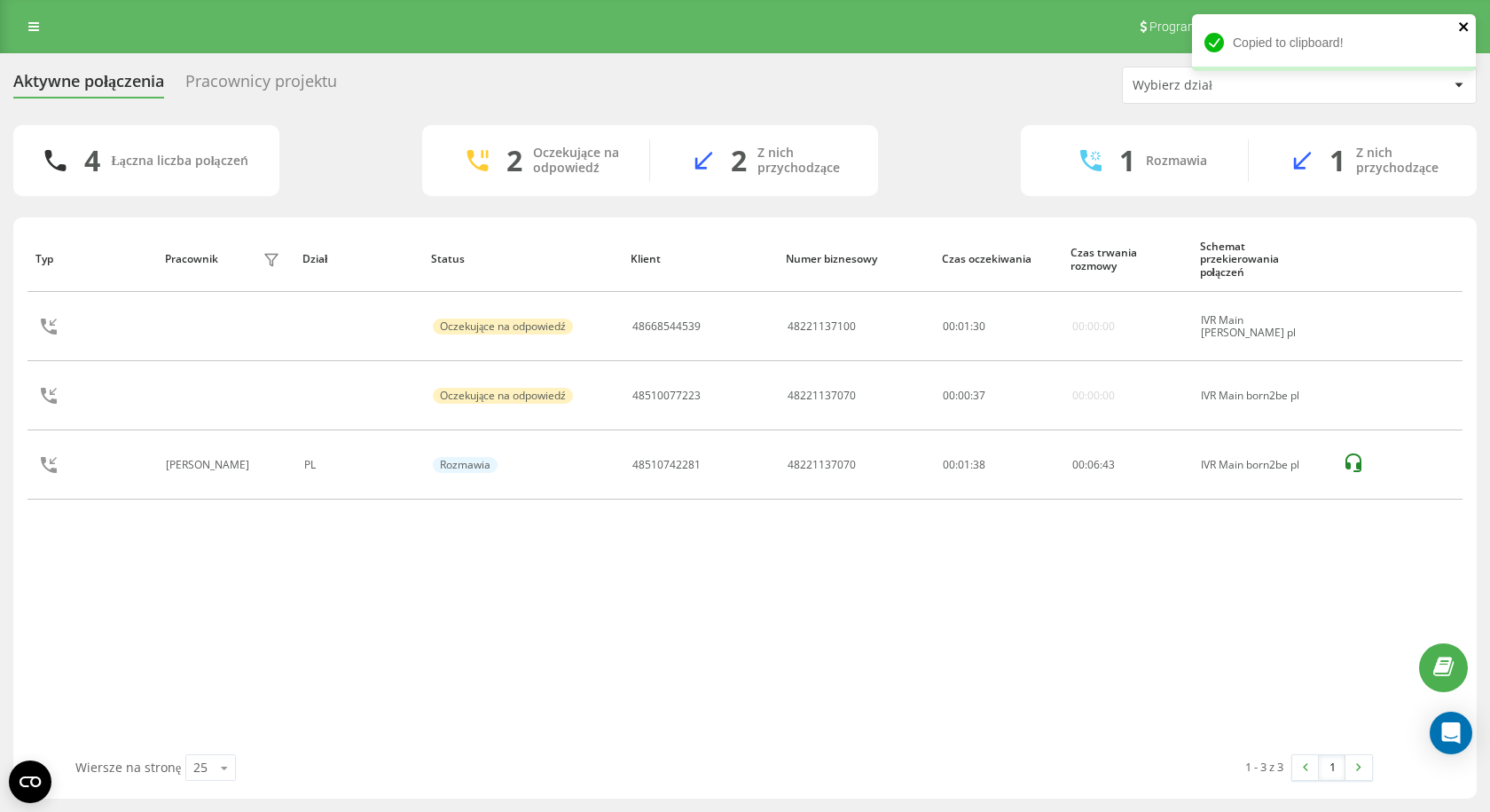
click at [1463, 28] on icon "close" at bounding box center [1463, 26] width 9 height 9
